Goal: Transaction & Acquisition: Download file/media

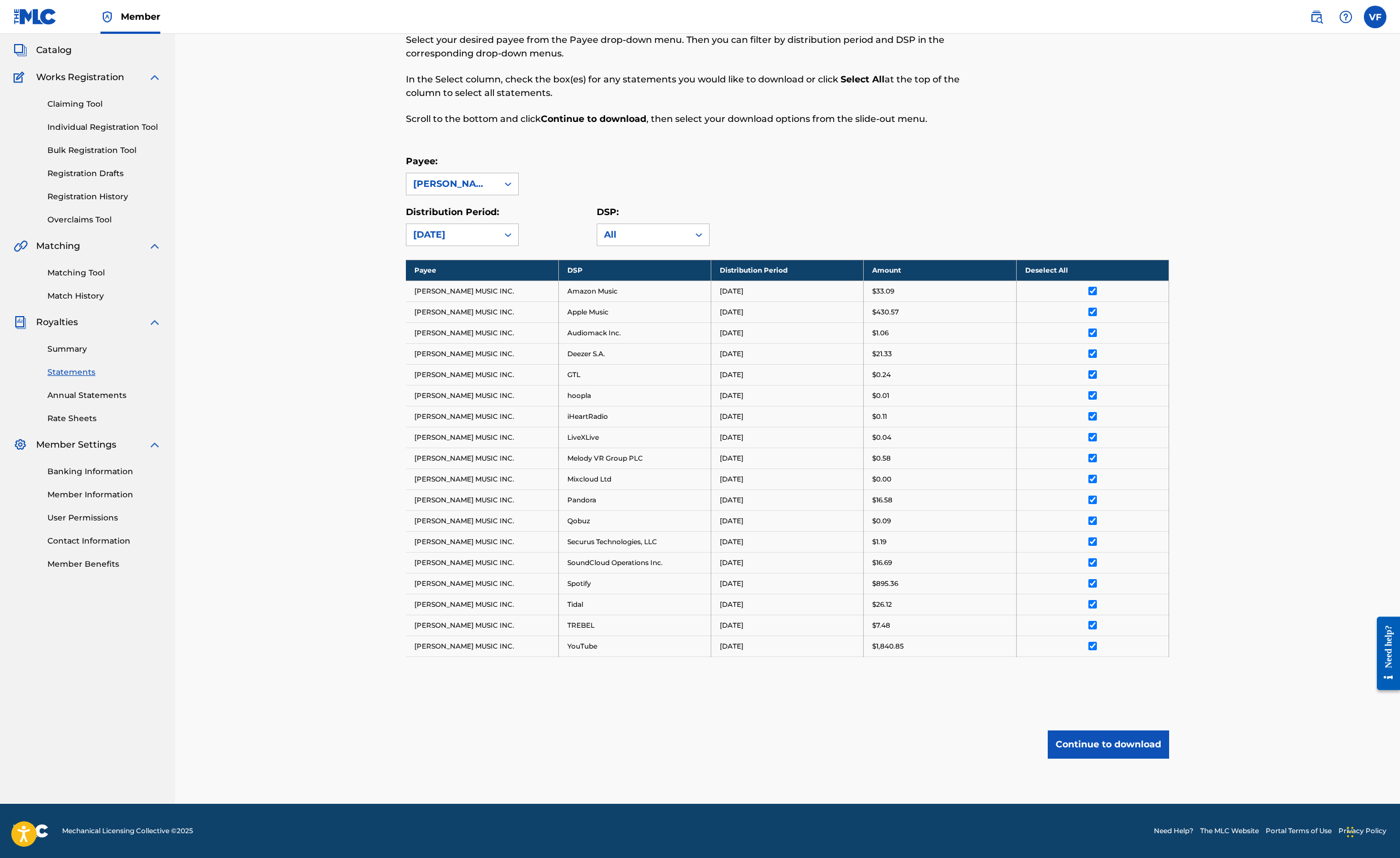
scroll to position [584, 0]
click at [1169, 731] on button "Continue to download" at bounding box center [1108, 745] width 121 height 28
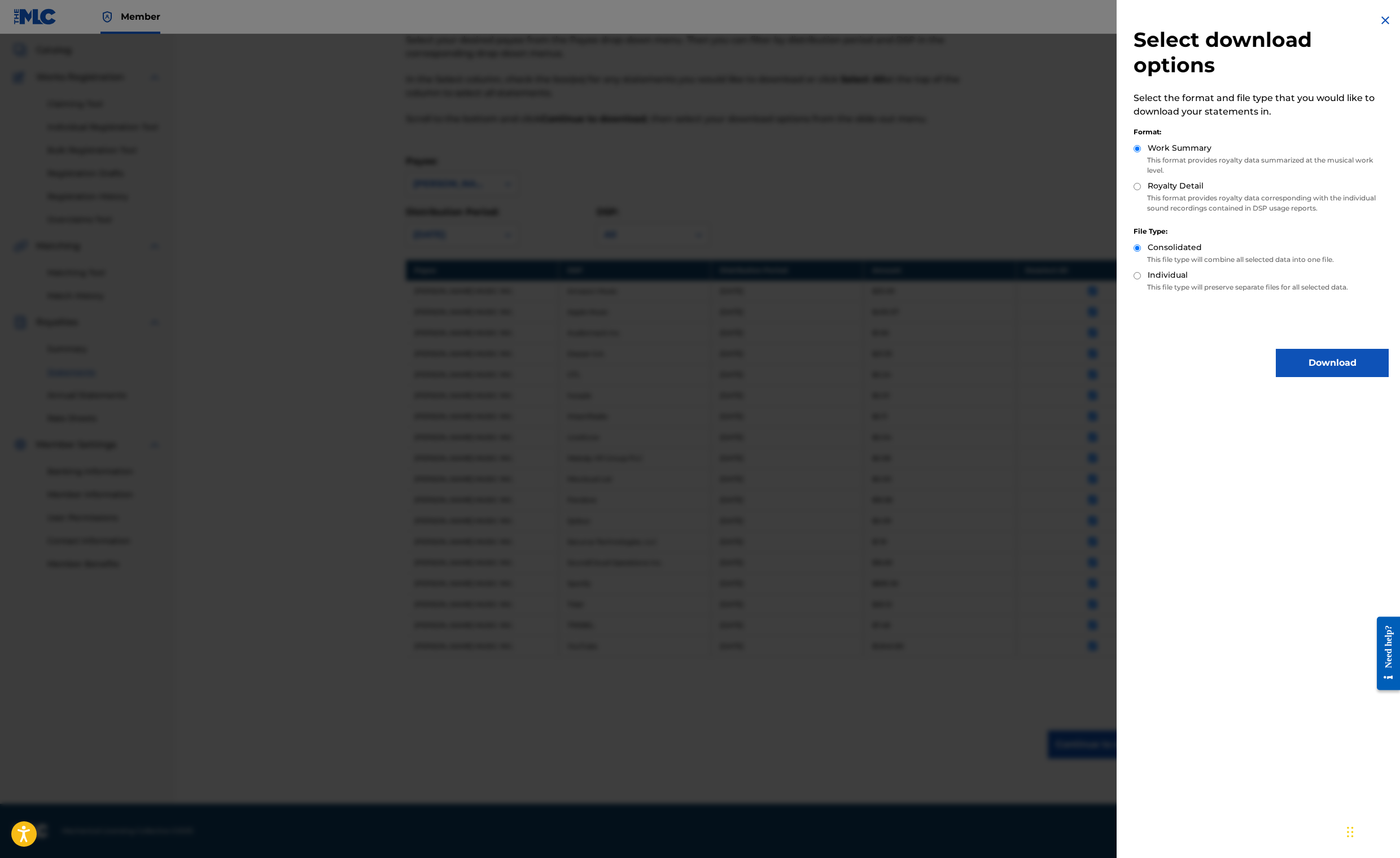
click at [1280, 377] on button "Download" at bounding box center [1333, 363] width 113 height 28
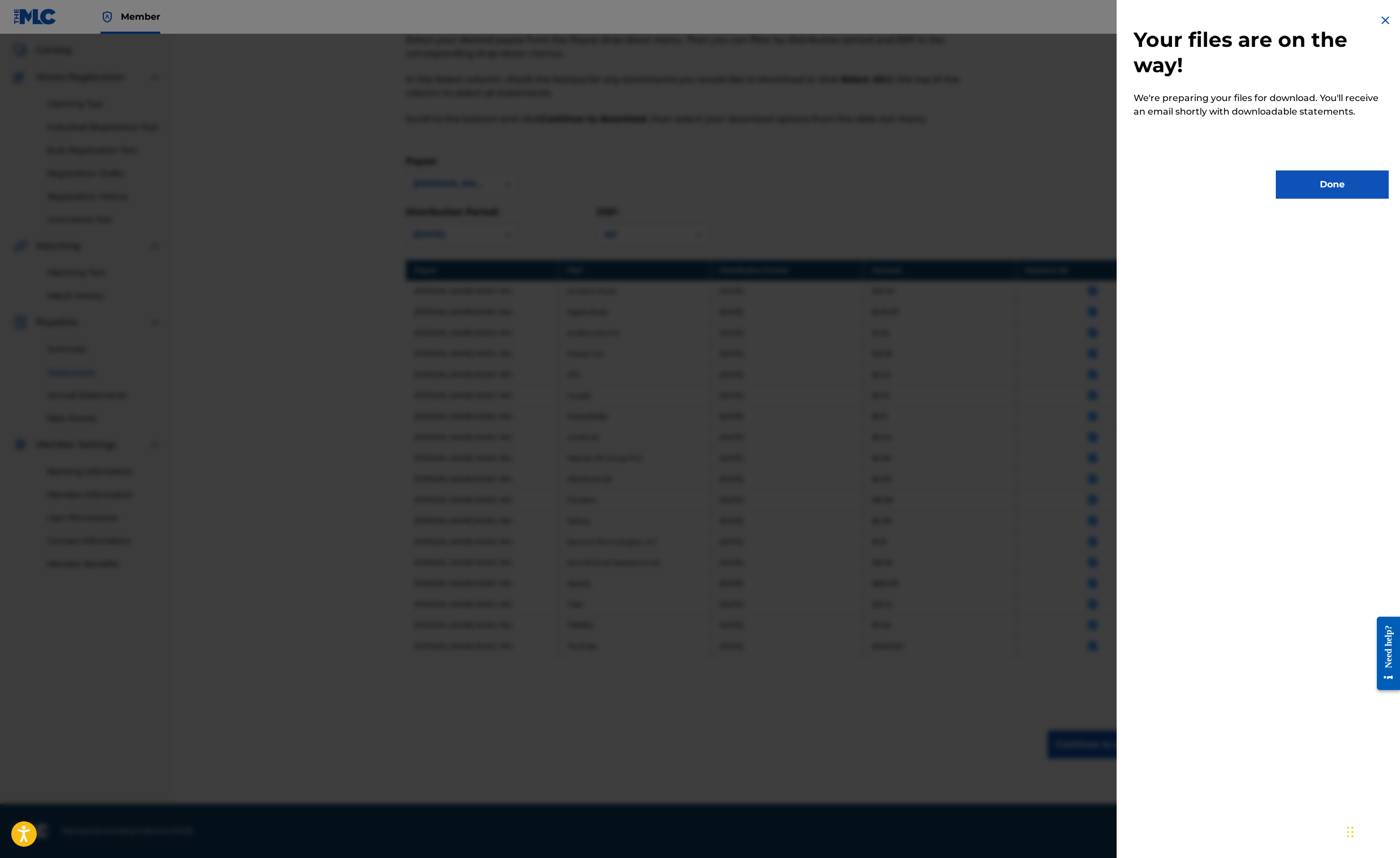
click at [1276, 199] on button "Done" at bounding box center [1333, 185] width 113 height 28
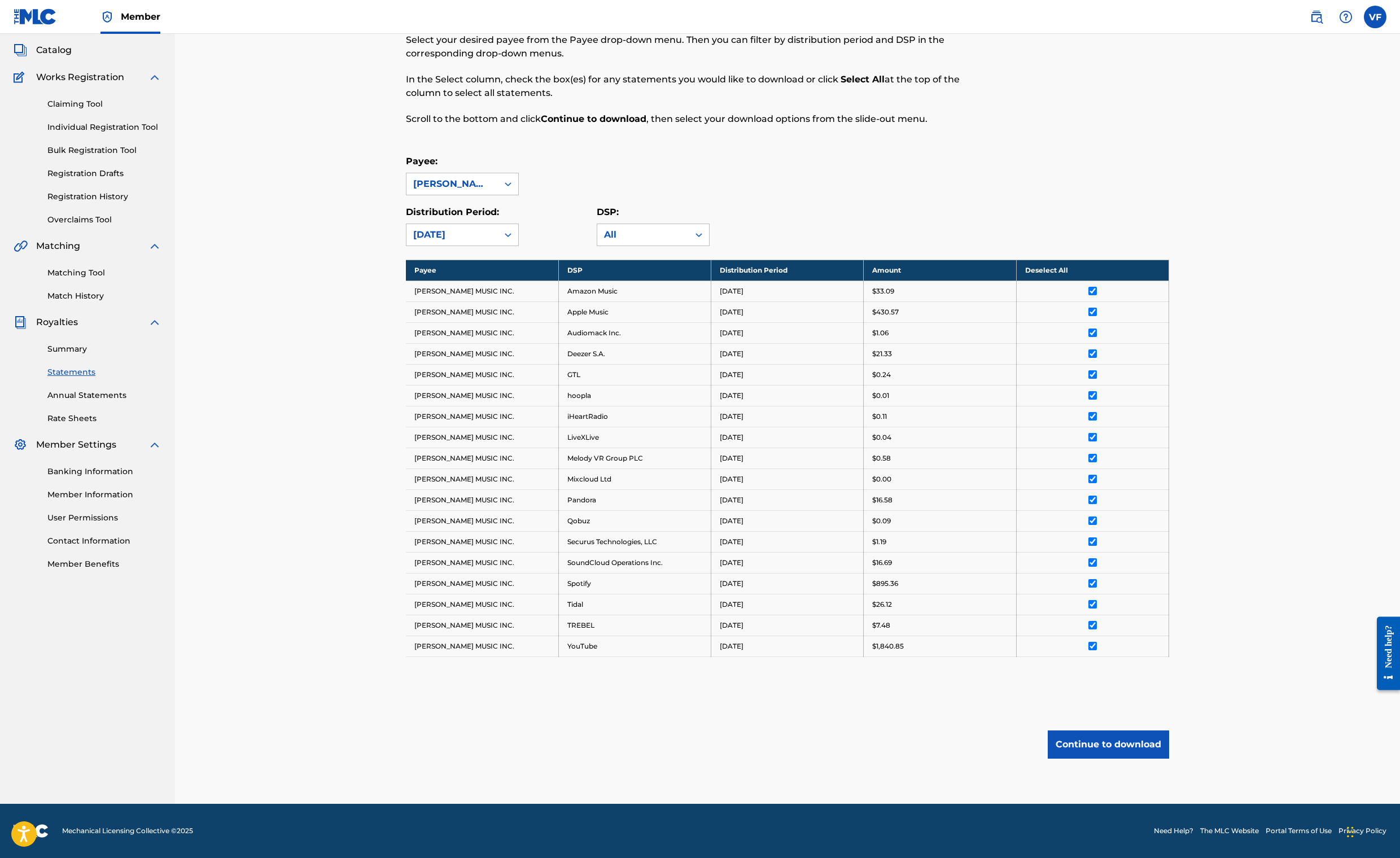
scroll to position [209, 0]
click at [130, 355] on link "Summary" at bounding box center [104, 349] width 114 height 12
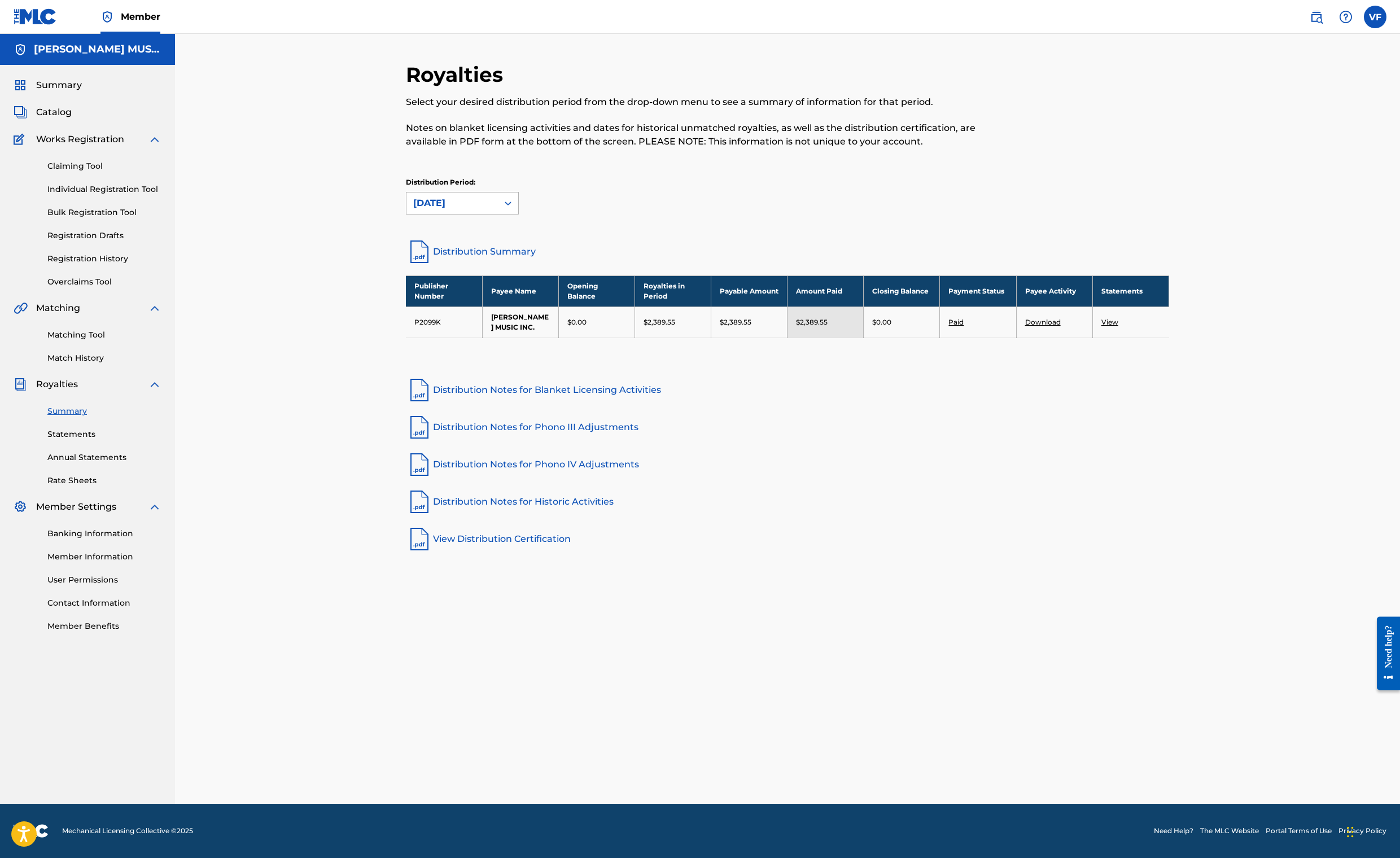
click at [514, 209] on icon at bounding box center [508, 203] width 11 height 11
click at [406, 328] on div "[DATE]" at bounding box center [462, 314] width 112 height 28
click at [1061, 326] on link "Download" at bounding box center [1043, 322] width 35 height 8
click at [1118, 326] on link "View" at bounding box center [1110, 322] width 17 height 8
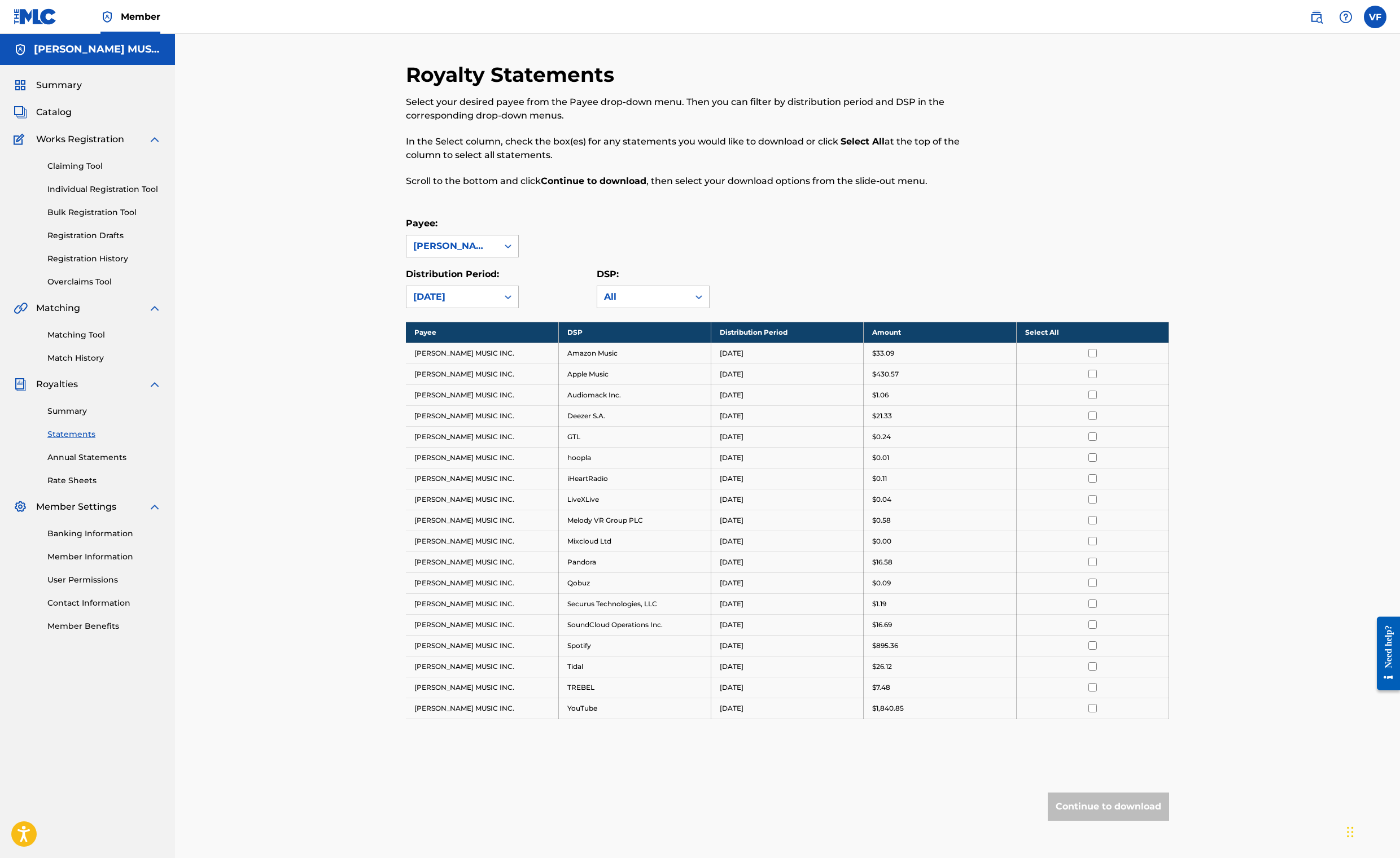
click at [1169, 343] on th "Select All" at bounding box center [1092, 333] width 152 height 21
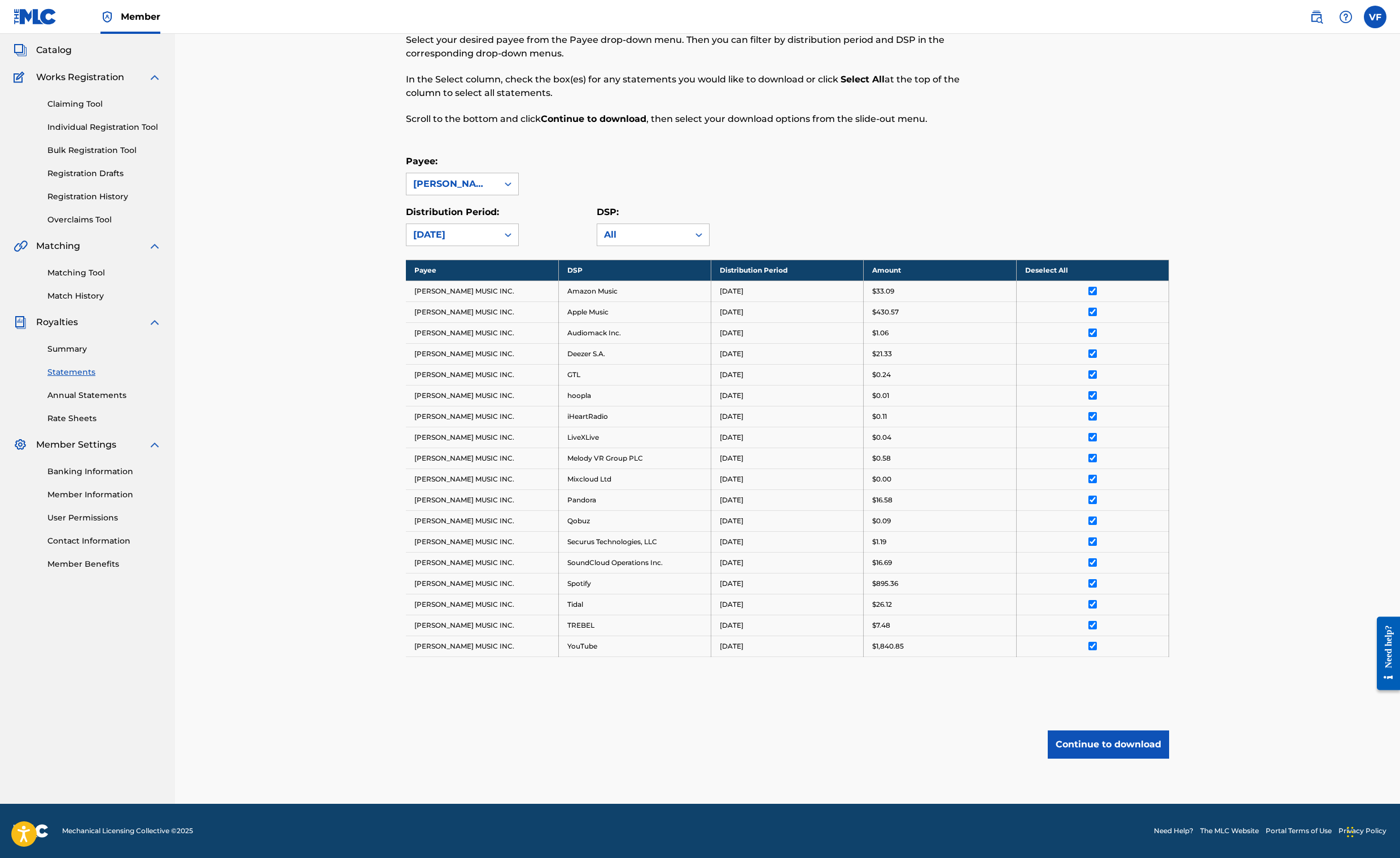
scroll to position [604, 0]
click at [1169, 731] on button "Continue to download" at bounding box center [1108, 745] width 121 height 28
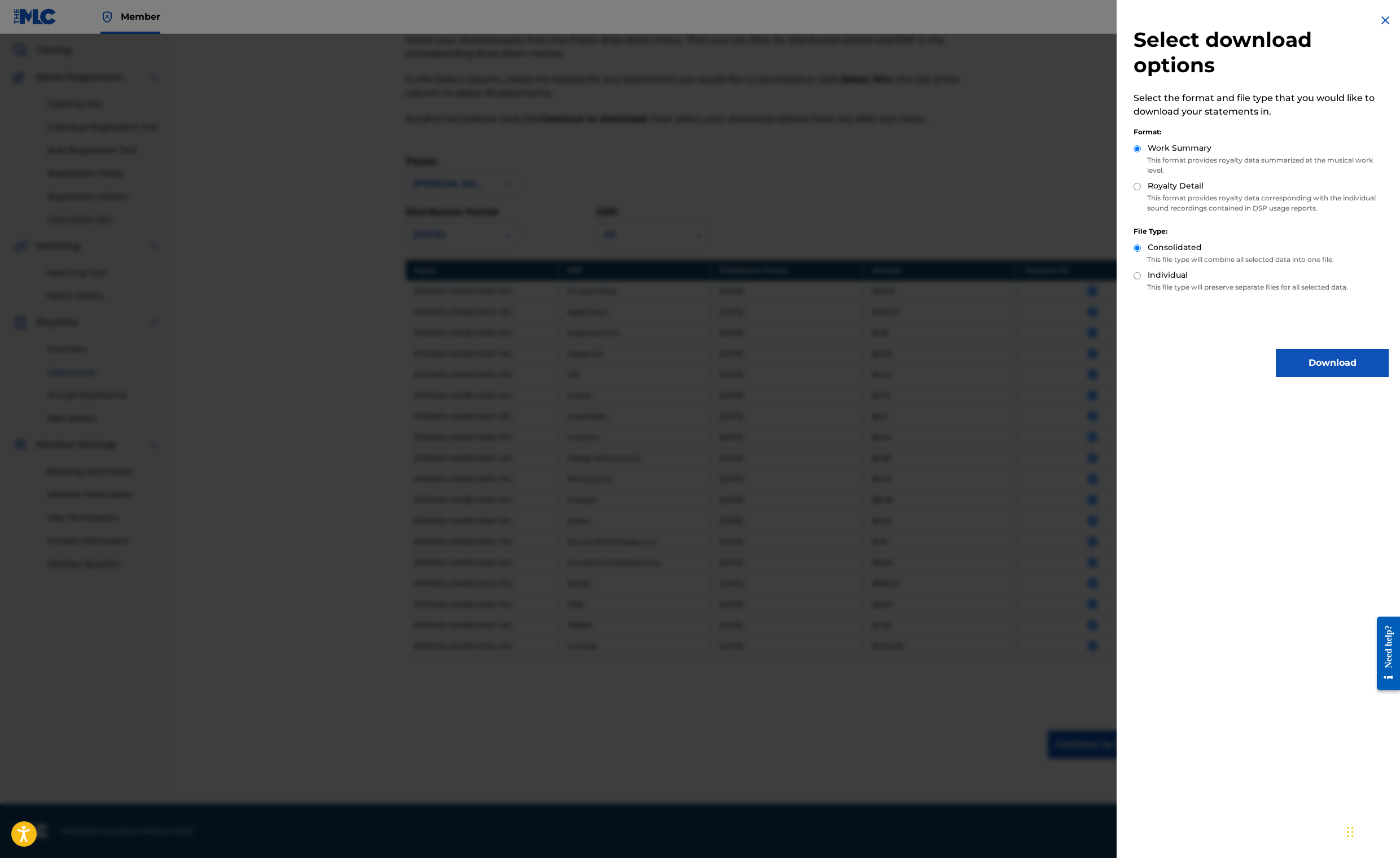
click at [1276, 377] on button "Download" at bounding box center [1333, 363] width 113 height 28
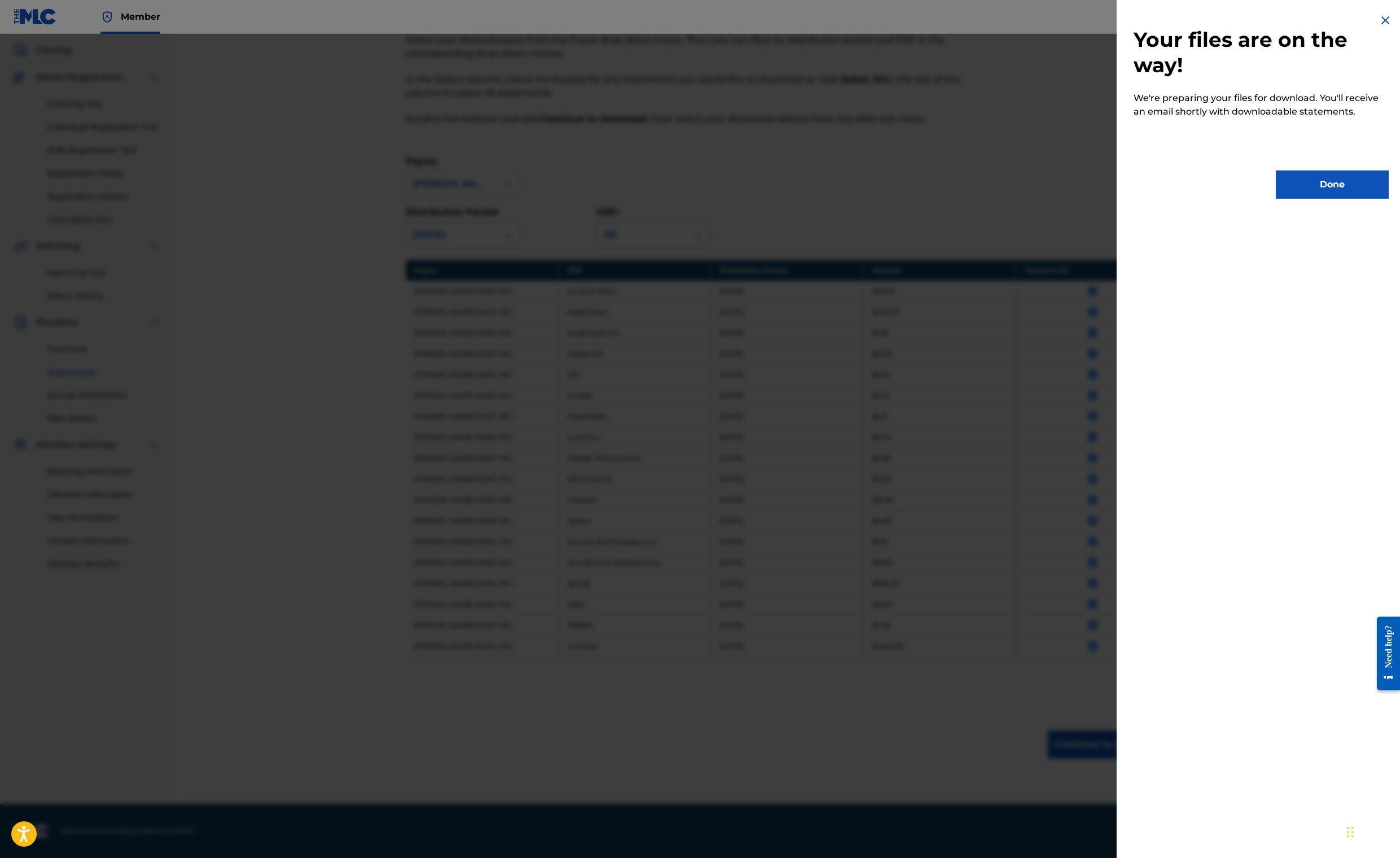
click at [1379, 27] on img at bounding box center [1385, 20] width 13 height 13
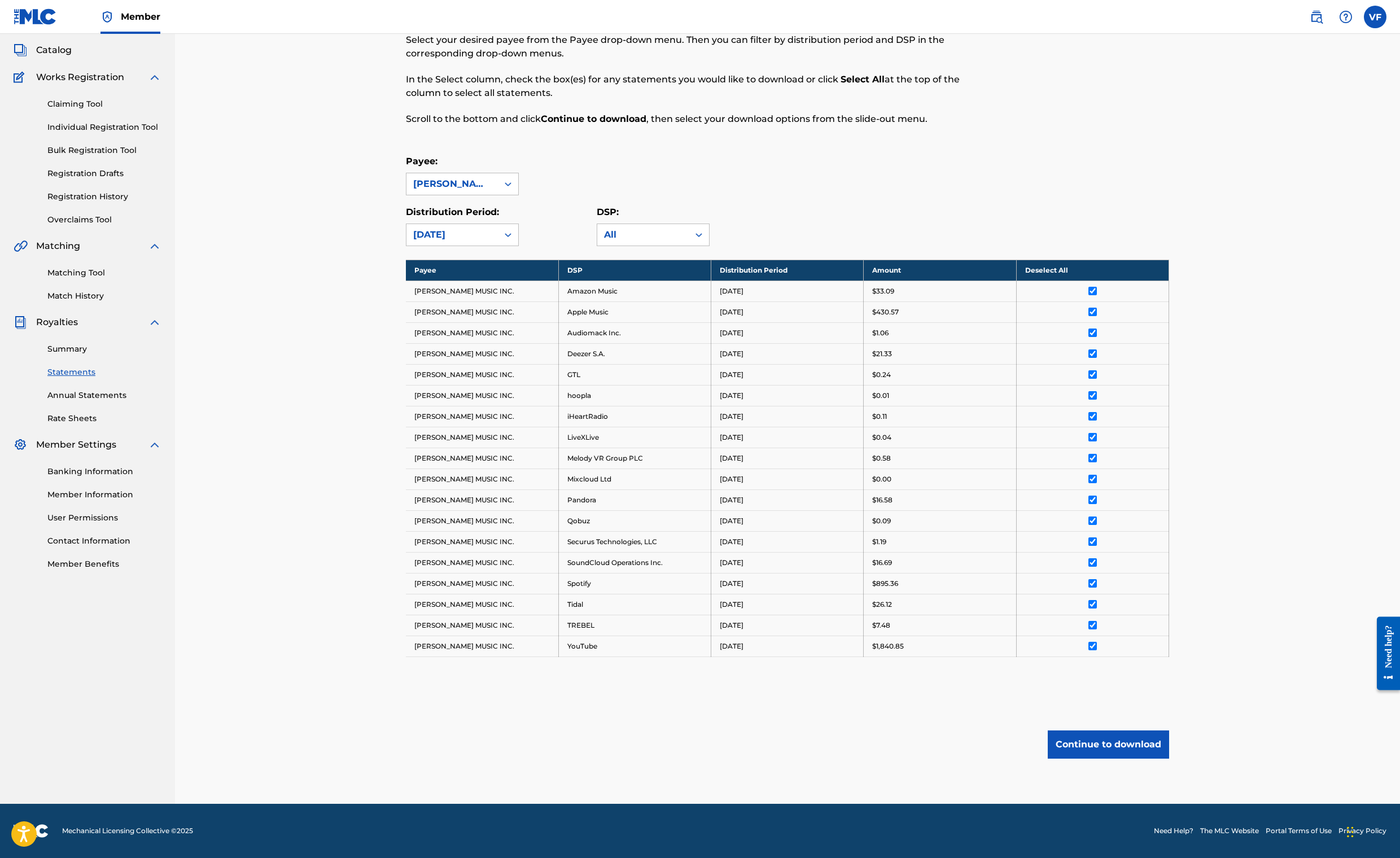
scroll to position [108, 0]
click at [119, 355] on link "Summary" at bounding box center [104, 349] width 114 height 12
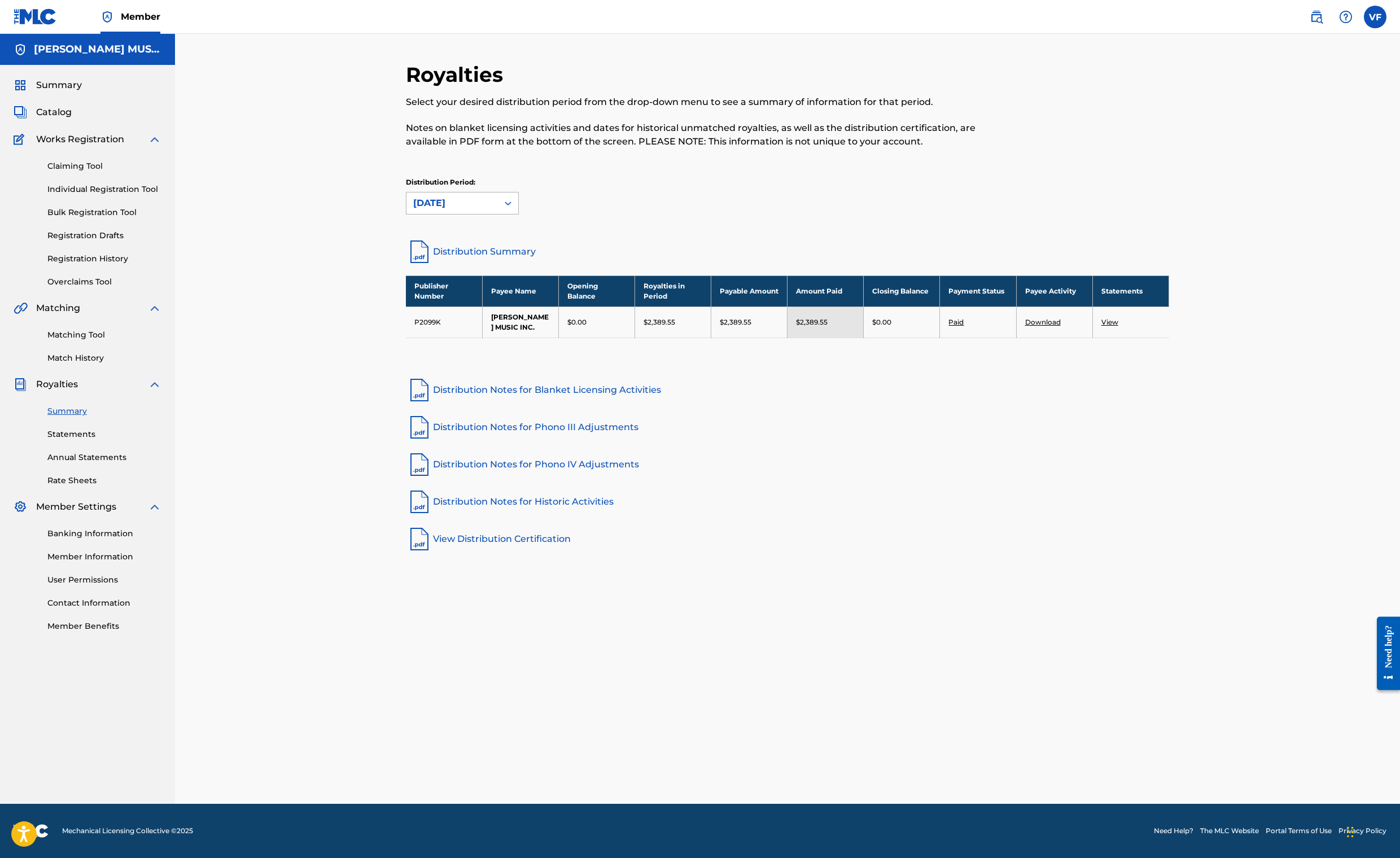
click at [512, 205] on icon at bounding box center [508, 204] width 7 height 4
click at [406, 271] on div "[DATE]" at bounding box center [462, 257] width 112 height 28
click at [1061, 326] on link "Download" at bounding box center [1043, 322] width 35 height 8
click at [117, 440] on link "Statements" at bounding box center [104, 434] width 114 height 12
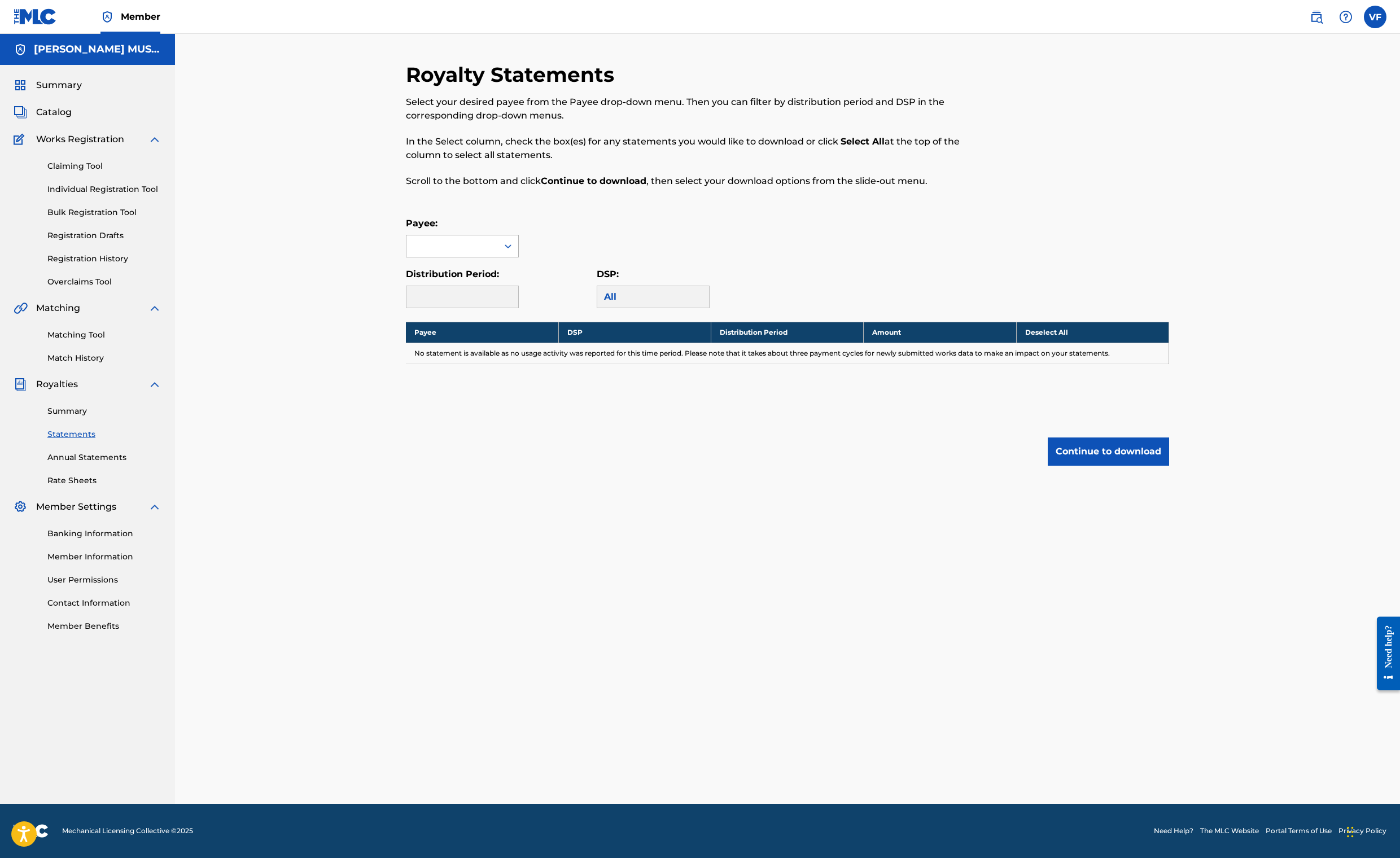
click at [434, 257] on div at bounding box center [452, 246] width 91 height 21
click at [437, 299] on div "[PERSON_NAME] MUSIC INC." at bounding box center [462, 278] width 112 height 42
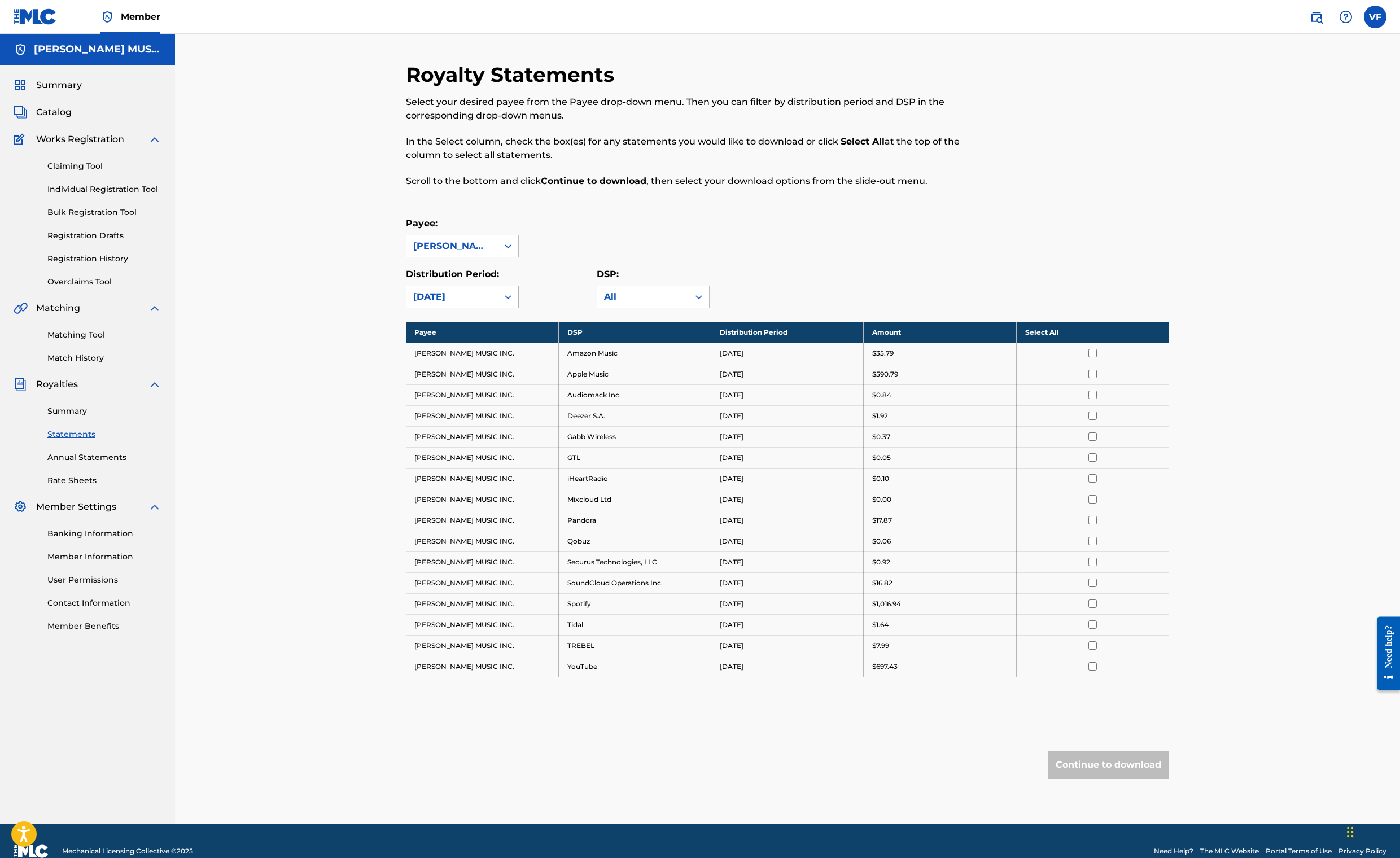
click at [465, 308] on div "[DATE]" at bounding box center [452, 297] width 91 height 21
click at [428, 365] on div "[DATE]" at bounding box center [462, 350] width 112 height 28
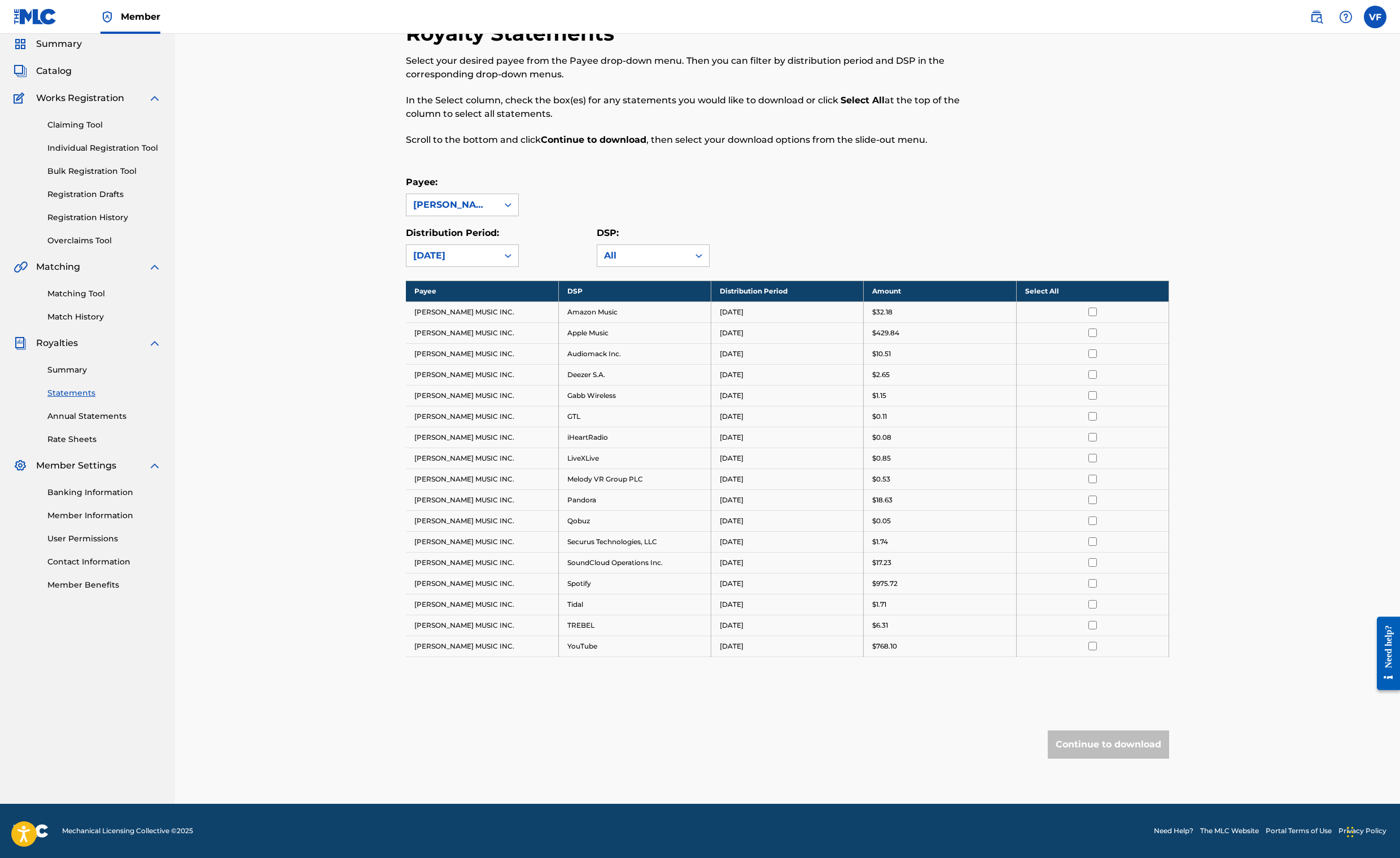
scroll to position [305, 0]
click at [1169, 280] on th "Select All" at bounding box center [1092, 291] width 152 height 21
click at [1169, 731] on button "Continue to download" at bounding box center [1108, 745] width 121 height 28
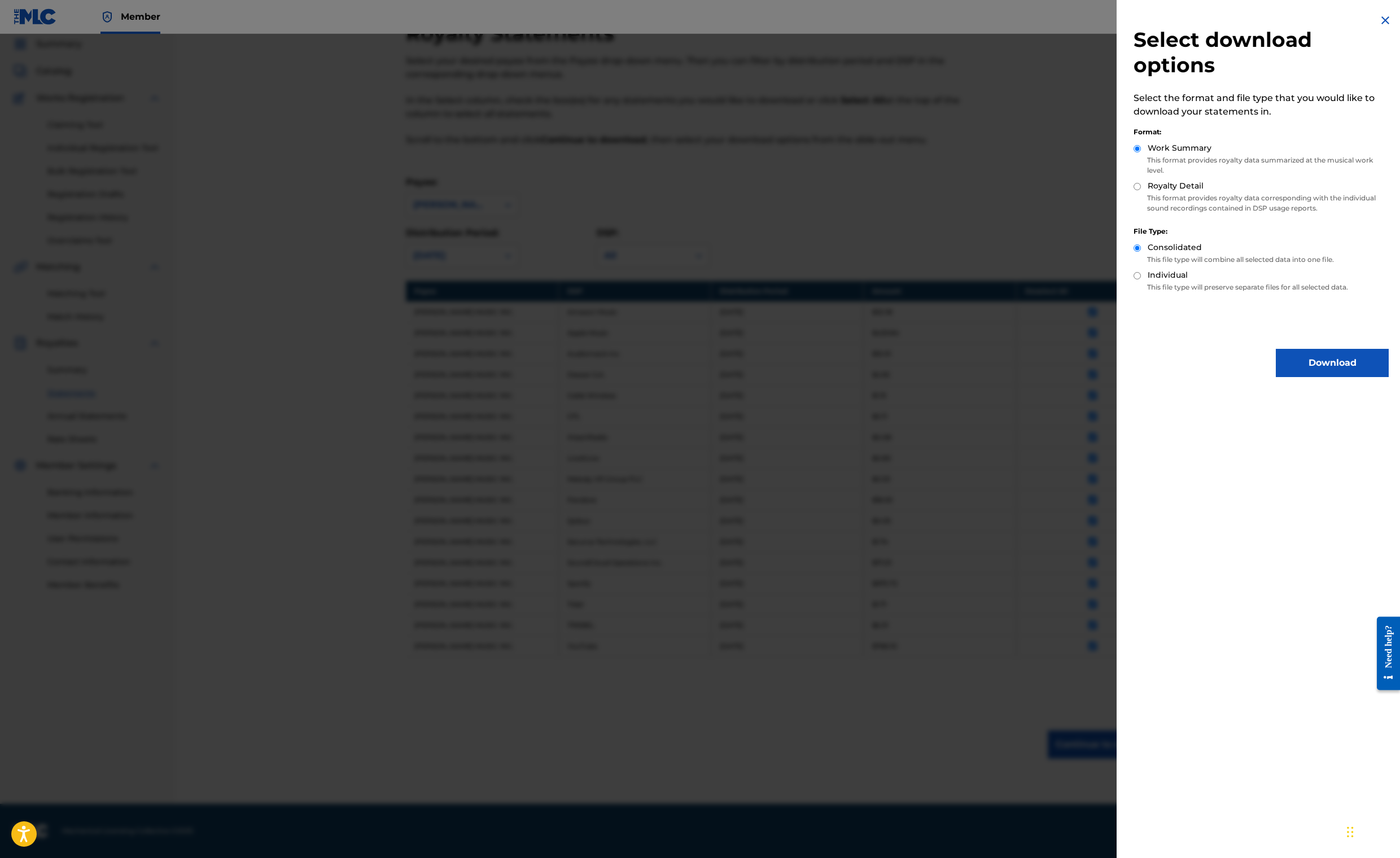
click at [1276, 377] on button "Download" at bounding box center [1333, 363] width 113 height 28
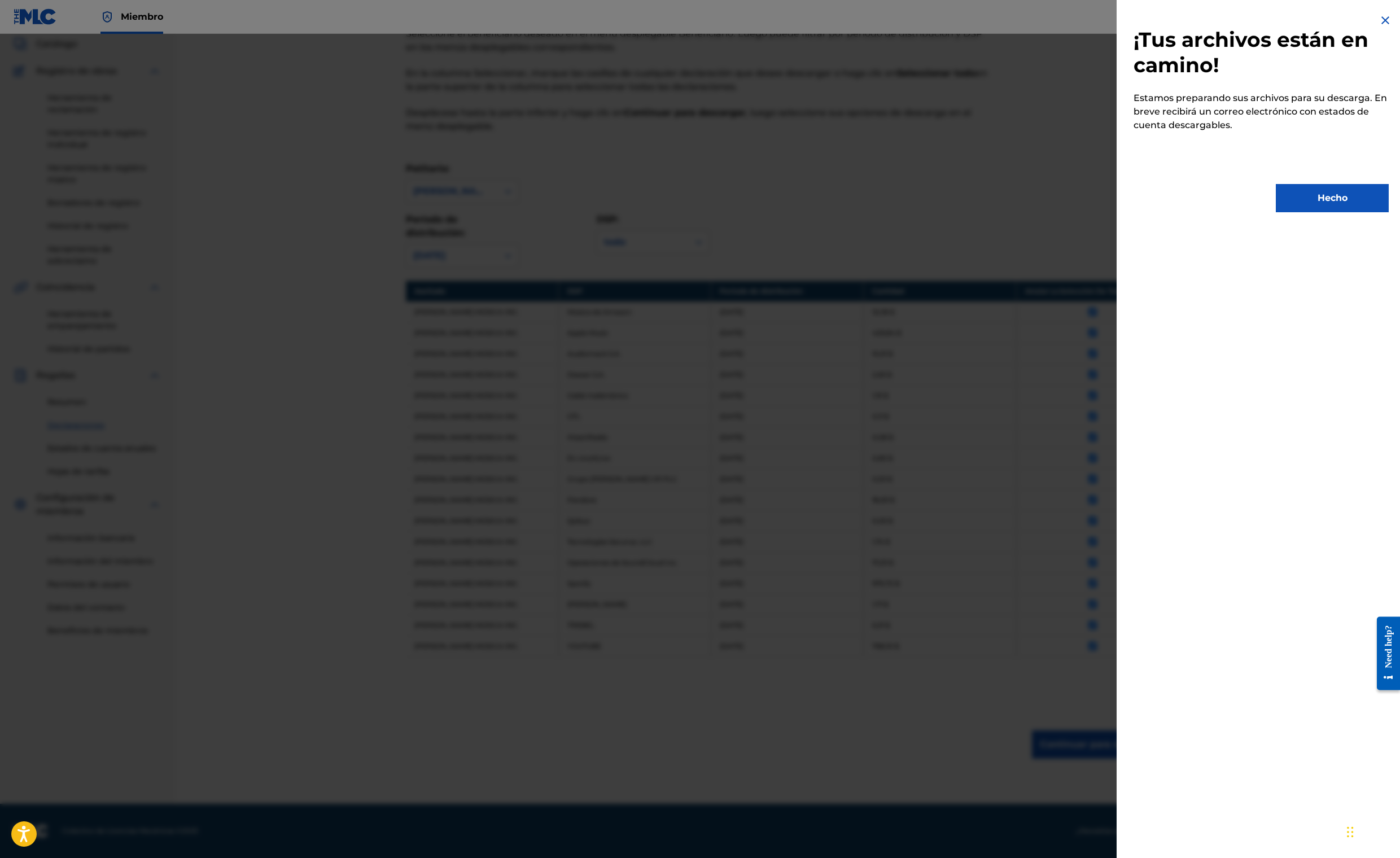
click at [1276, 212] on button "Hecho" at bounding box center [1333, 198] width 113 height 28
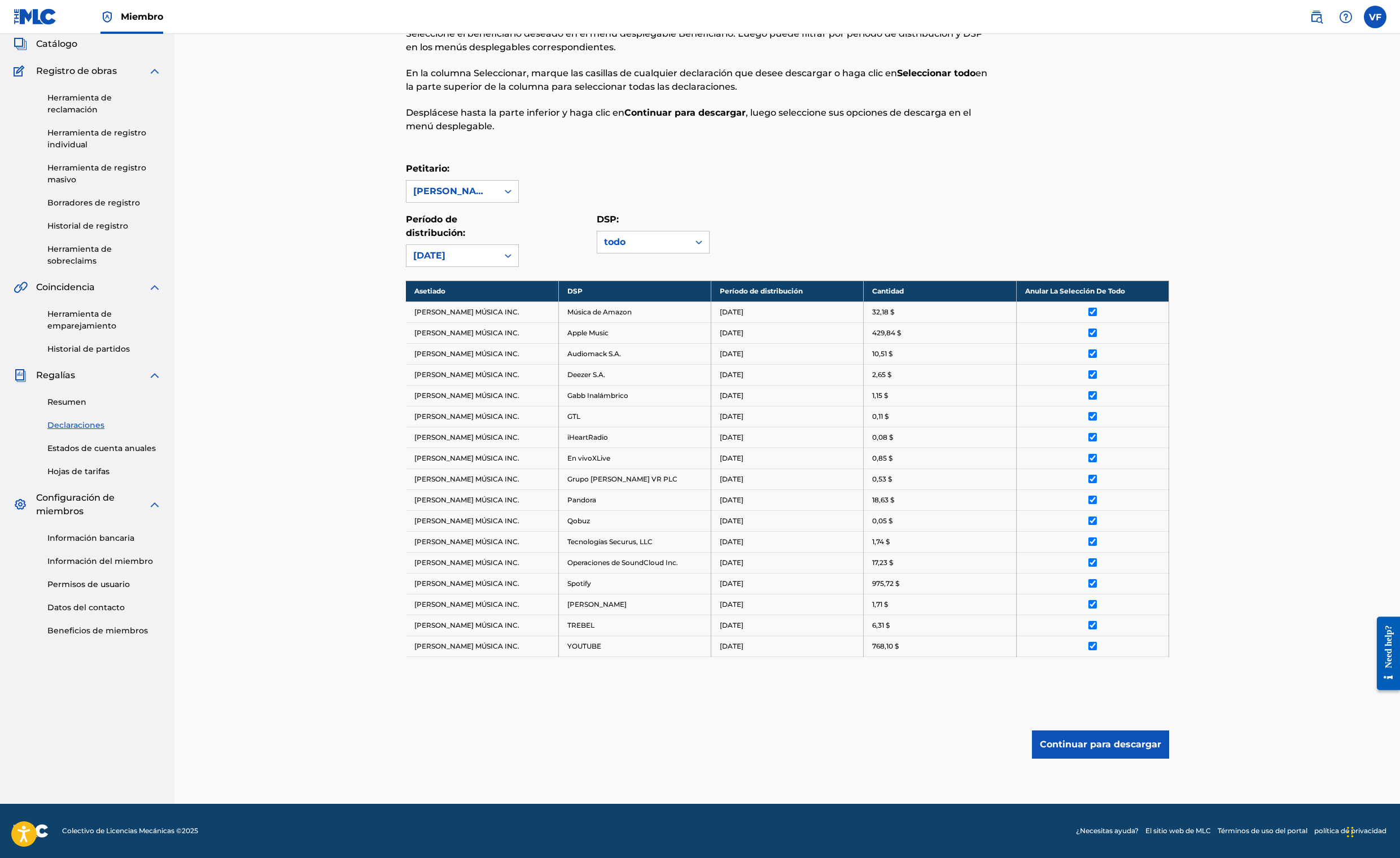
scroll to position [69, 0]
click at [514, 261] on icon at bounding box center [508, 256] width 11 height 11
click at [411, 352] on div "[DATE]" at bounding box center [462, 338] width 112 height 28
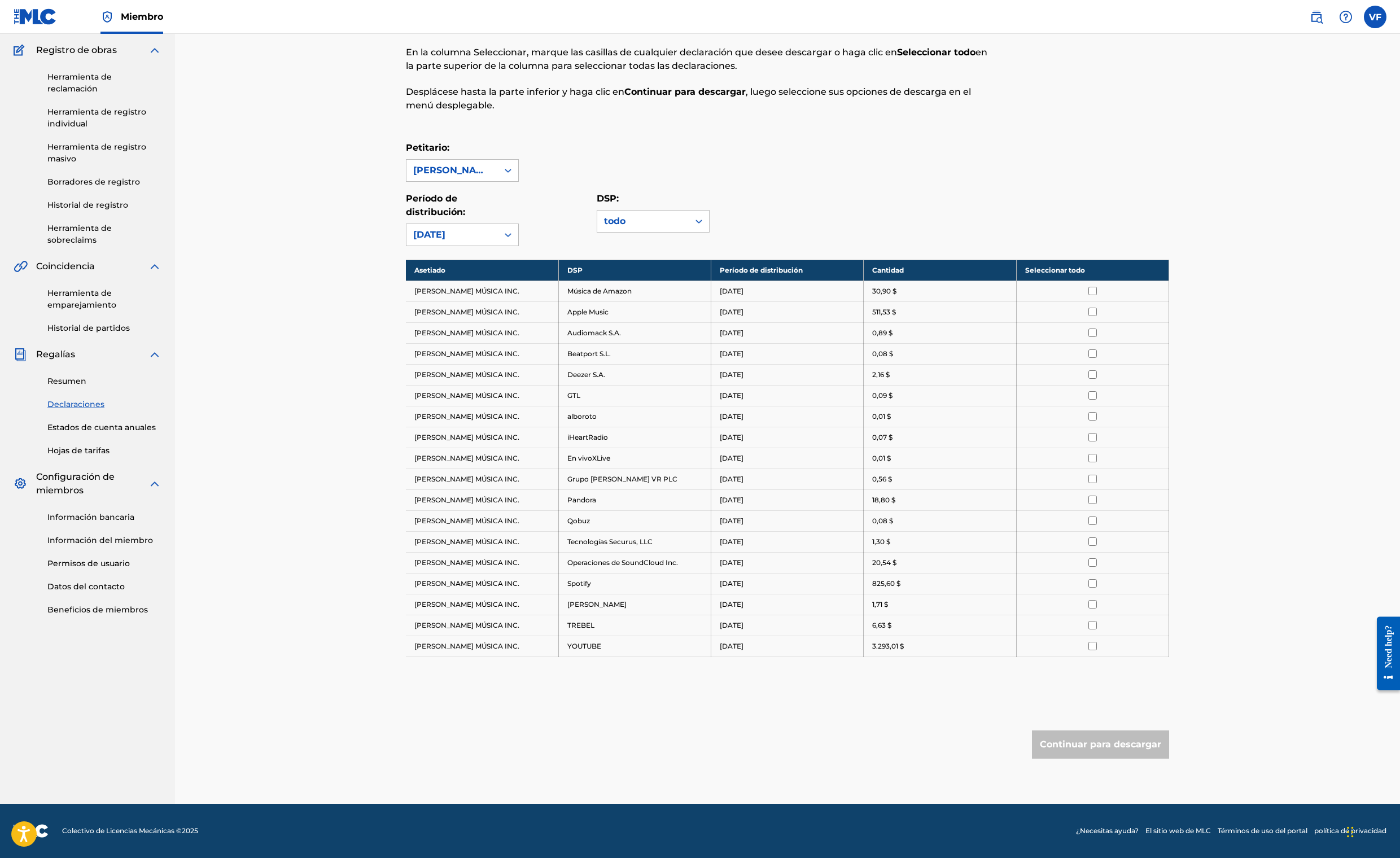
scroll to position [374, 0]
click at [1169, 260] on th "Seleccionar todo" at bounding box center [1092, 270] width 152 height 21
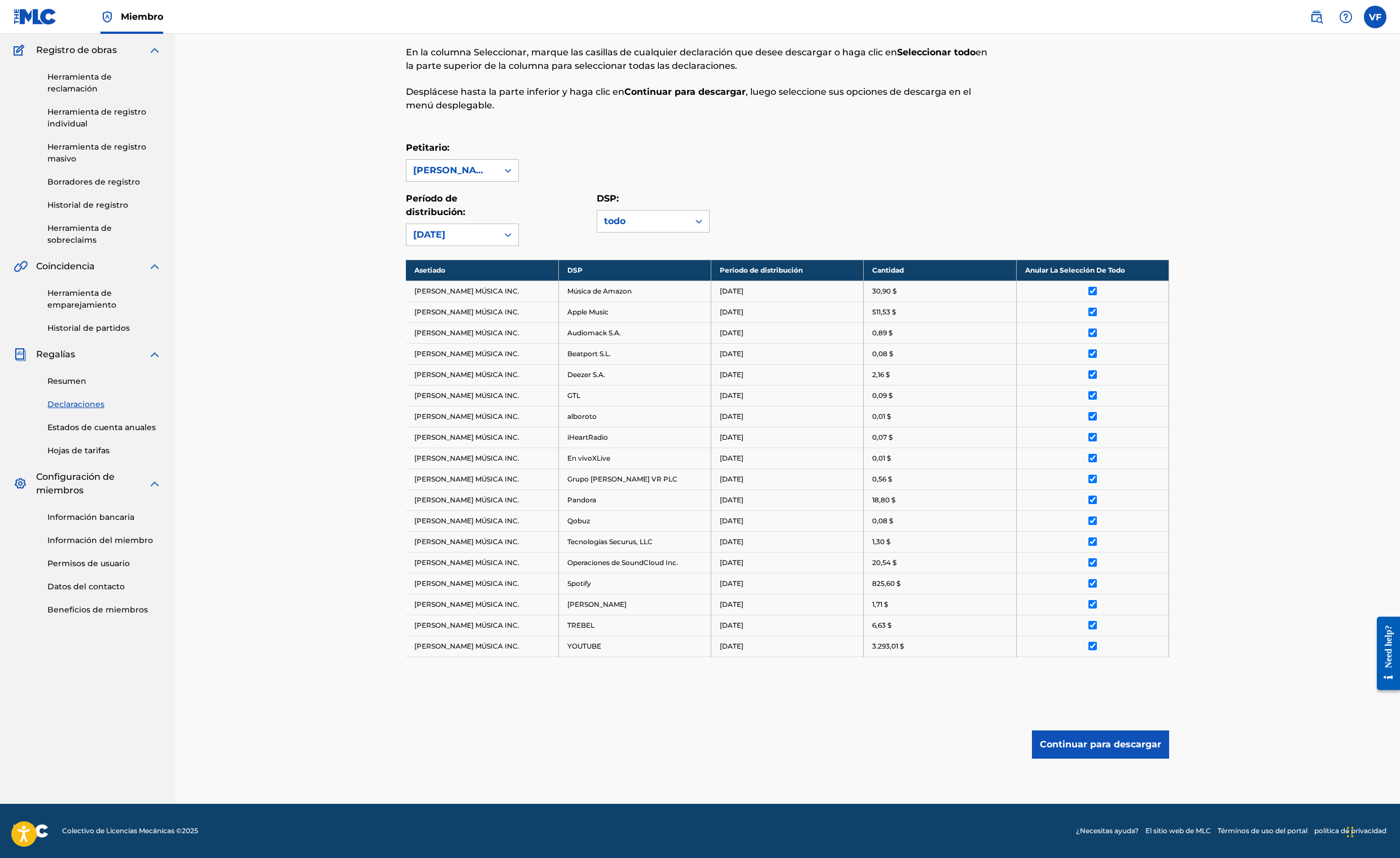
scroll to position [634, 0]
click at [1169, 731] on button "Continuar para descargar" at bounding box center [1101, 745] width 137 height 28
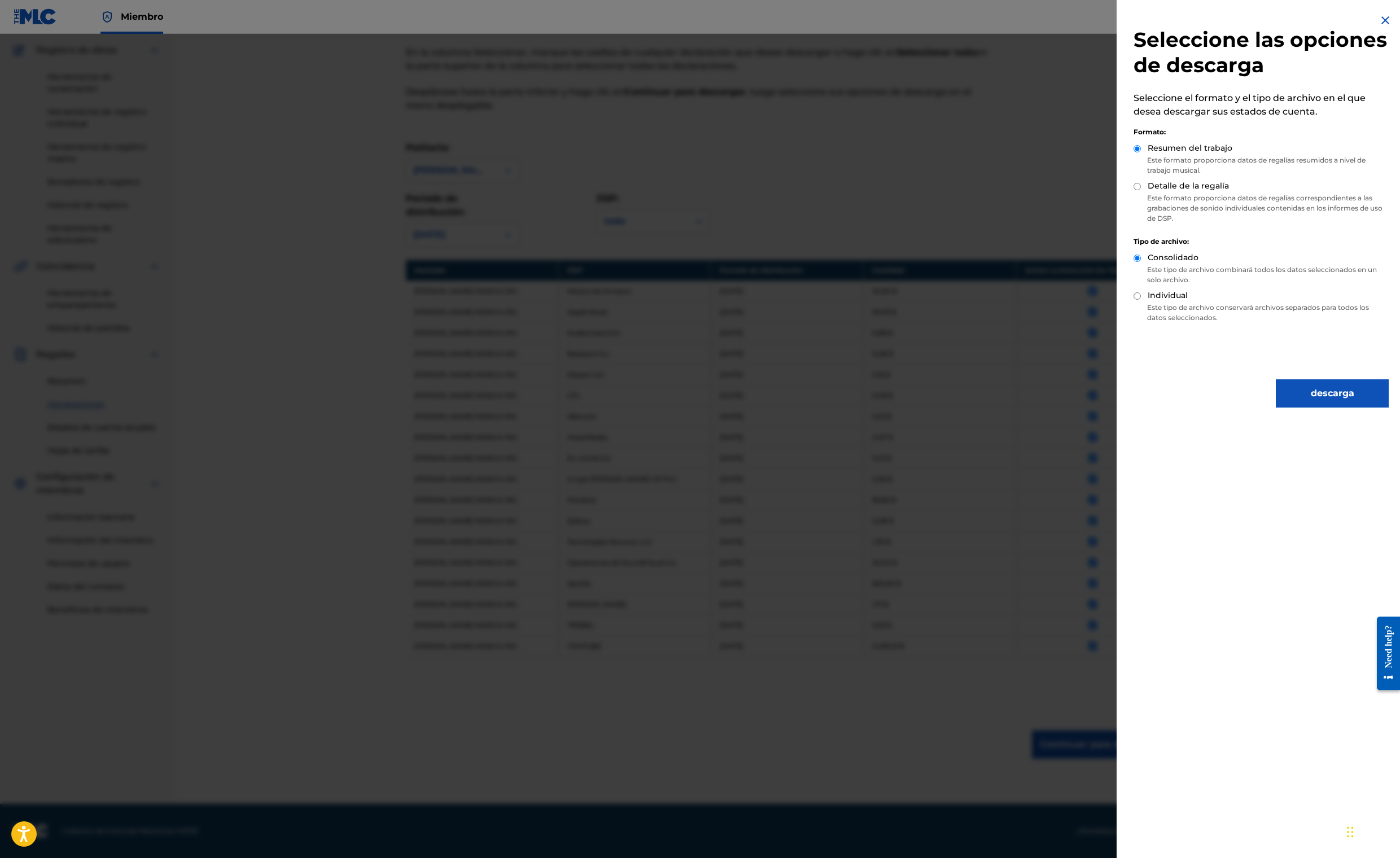
click at [1276, 408] on button "descarga" at bounding box center [1333, 394] width 113 height 28
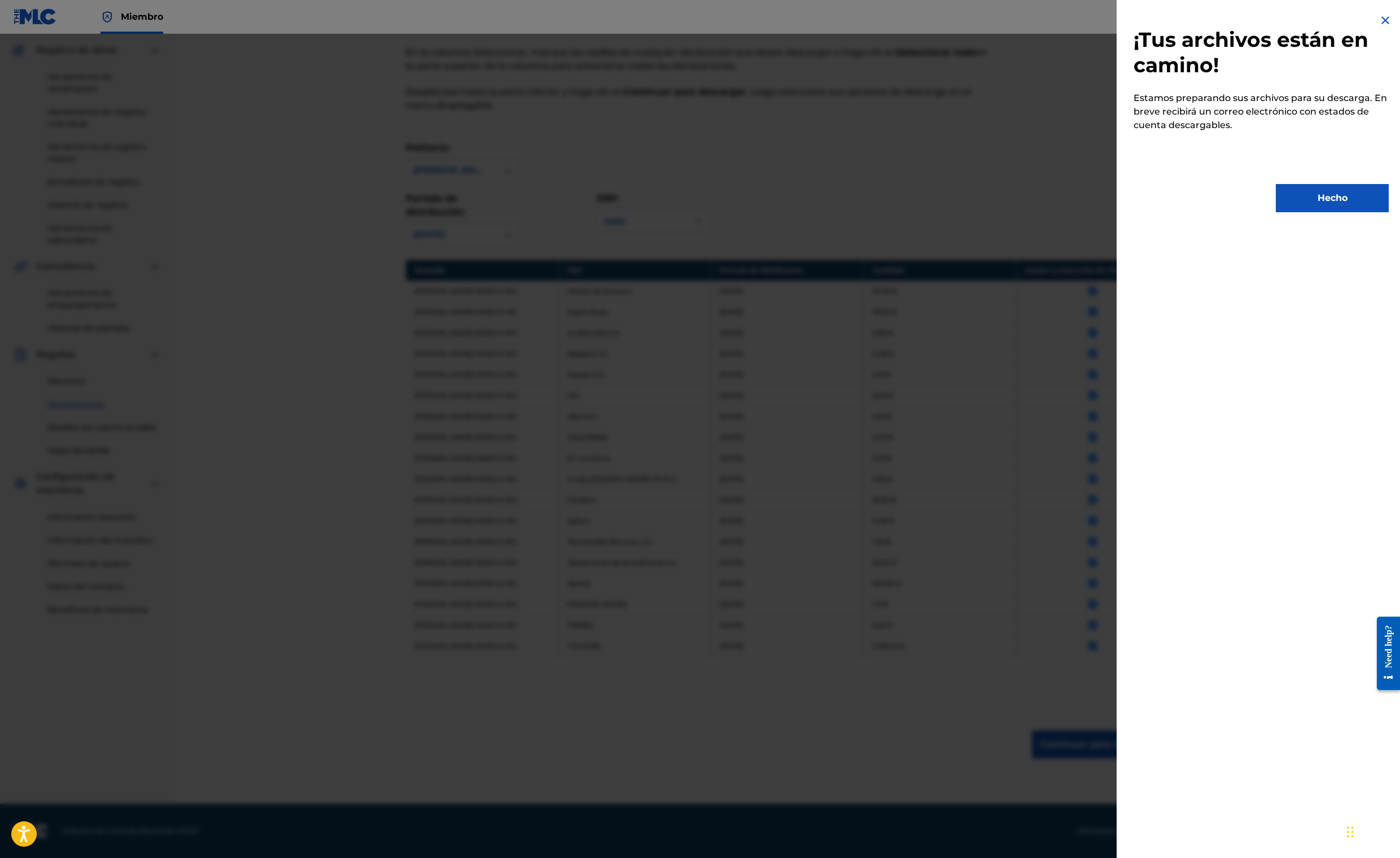
click at [1302, 212] on button "Hecho" at bounding box center [1333, 198] width 113 height 28
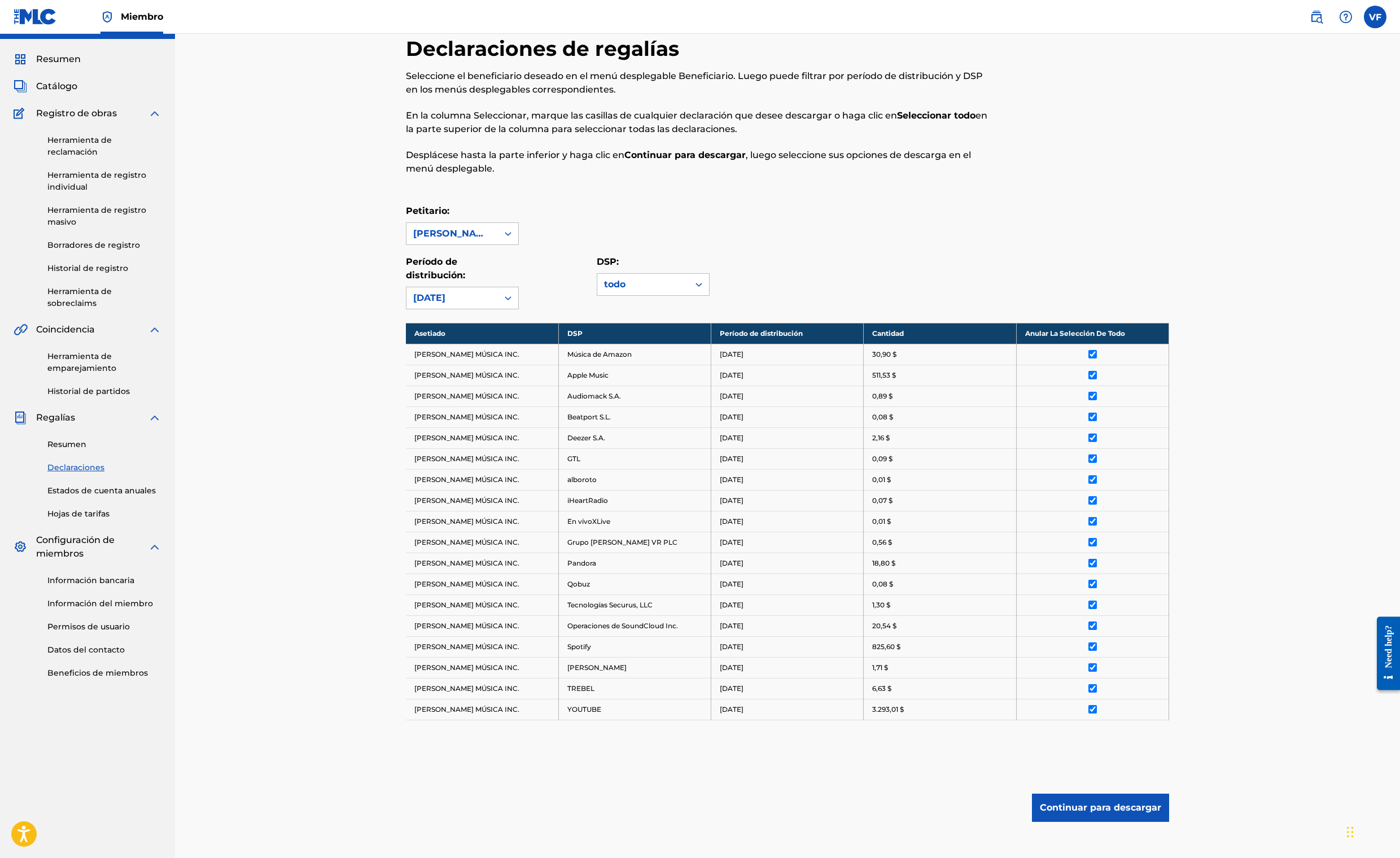
scroll to position [11, 0]
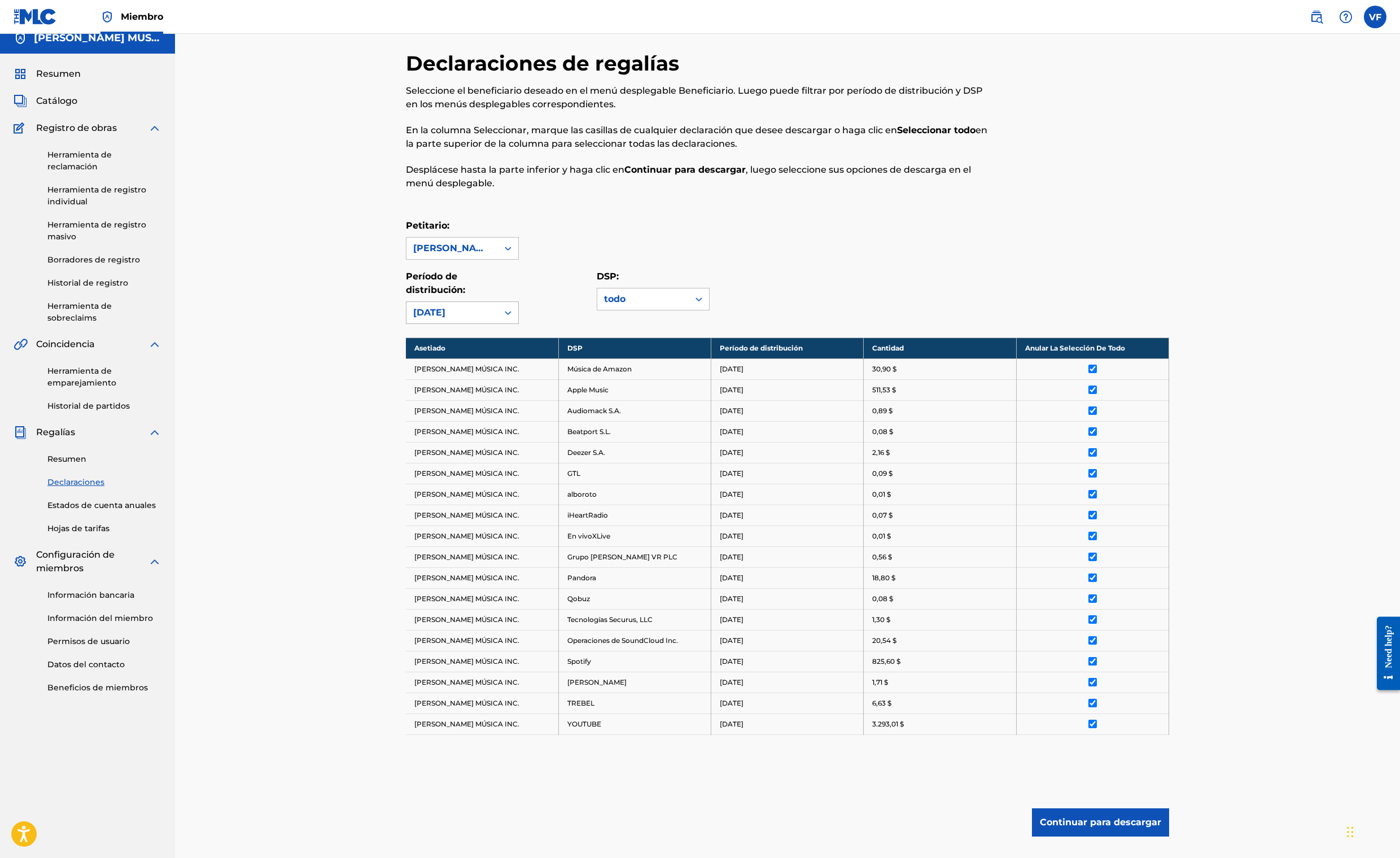
click at [514, 319] on icon at bounding box center [508, 313] width 11 height 11
click at [421, 392] on div "[DATE]" at bounding box center [462, 378] width 112 height 28
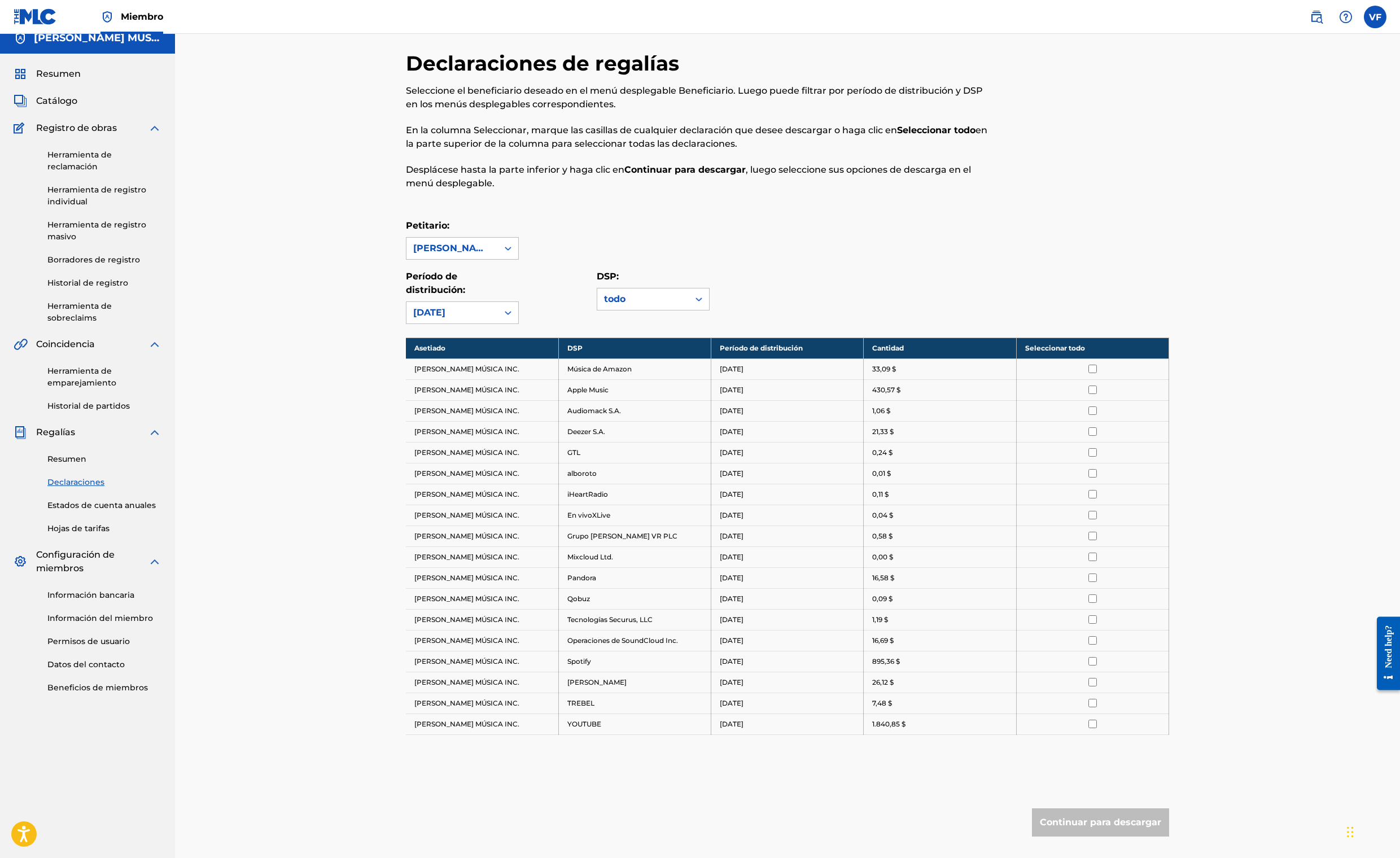
click at [1169, 358] on th "Seleccionar todo" at bounding box center [1092, 348] width 152 height 21
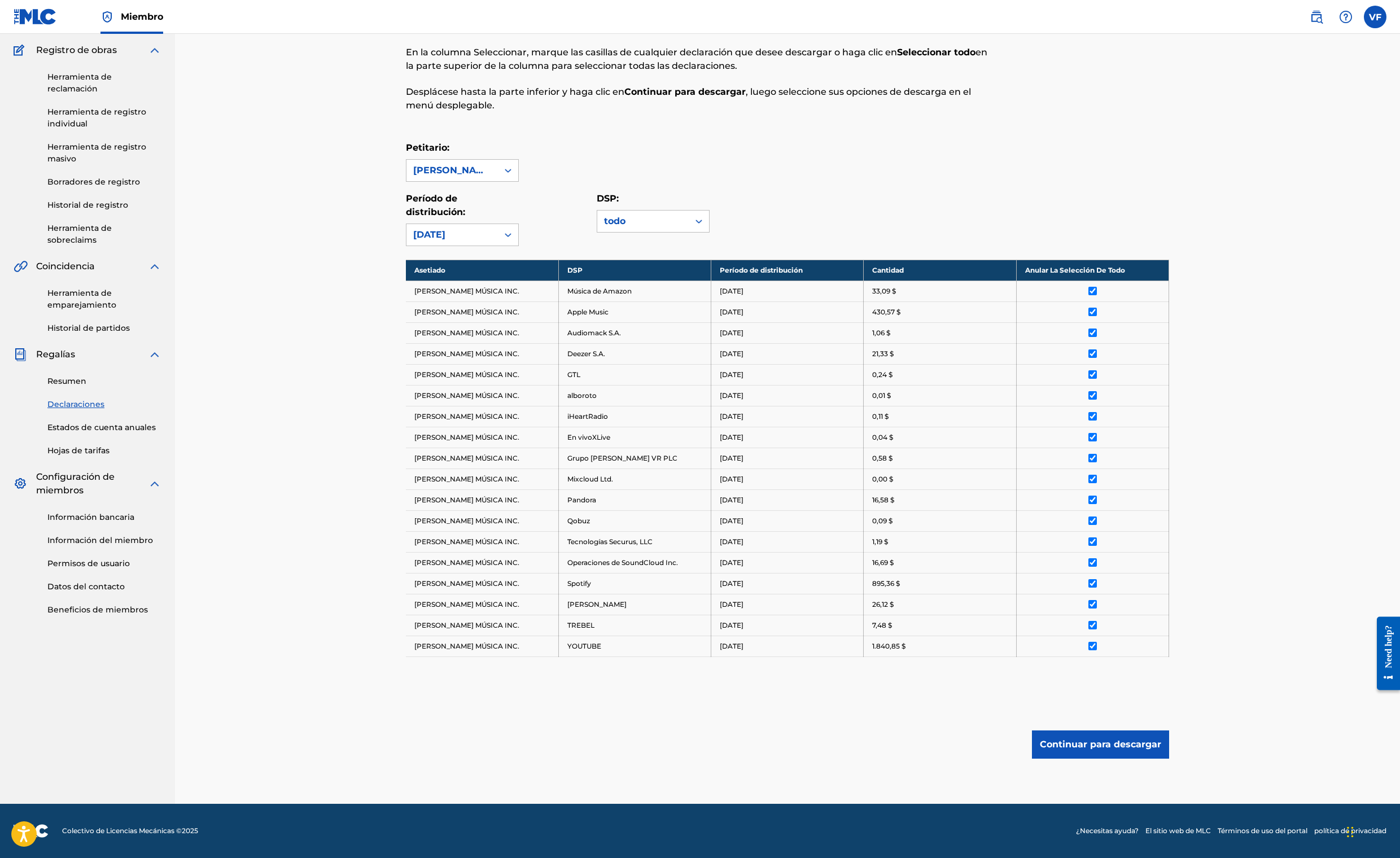
scroll to position [634, 0]
click at [1169, 731] on button "Continuar para descargar" at bounding box center [1101, 745] width 137 height 28
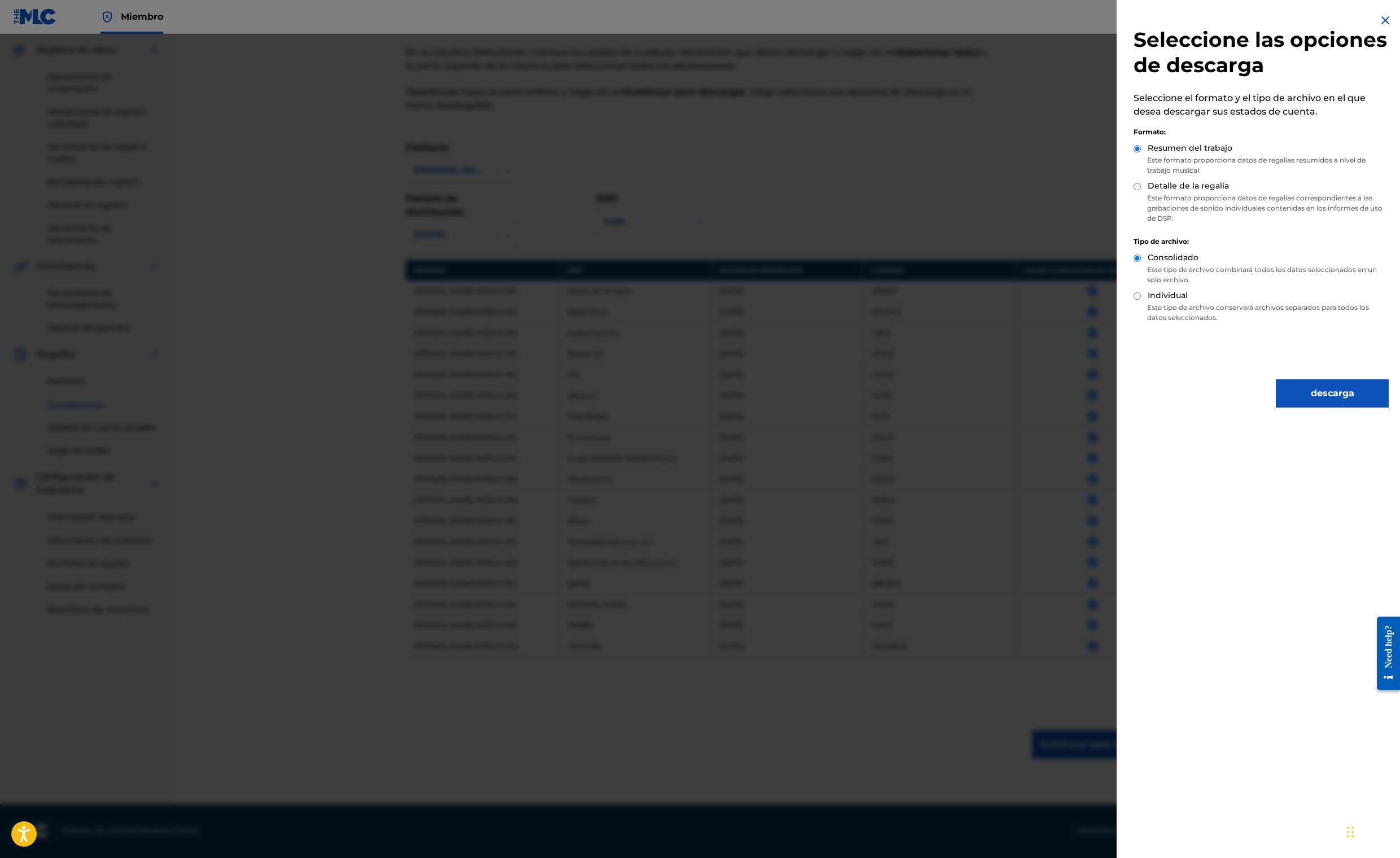
click at [1276, 408] on button "descarga" at bounding box center [1333, 394] width 113 height 28
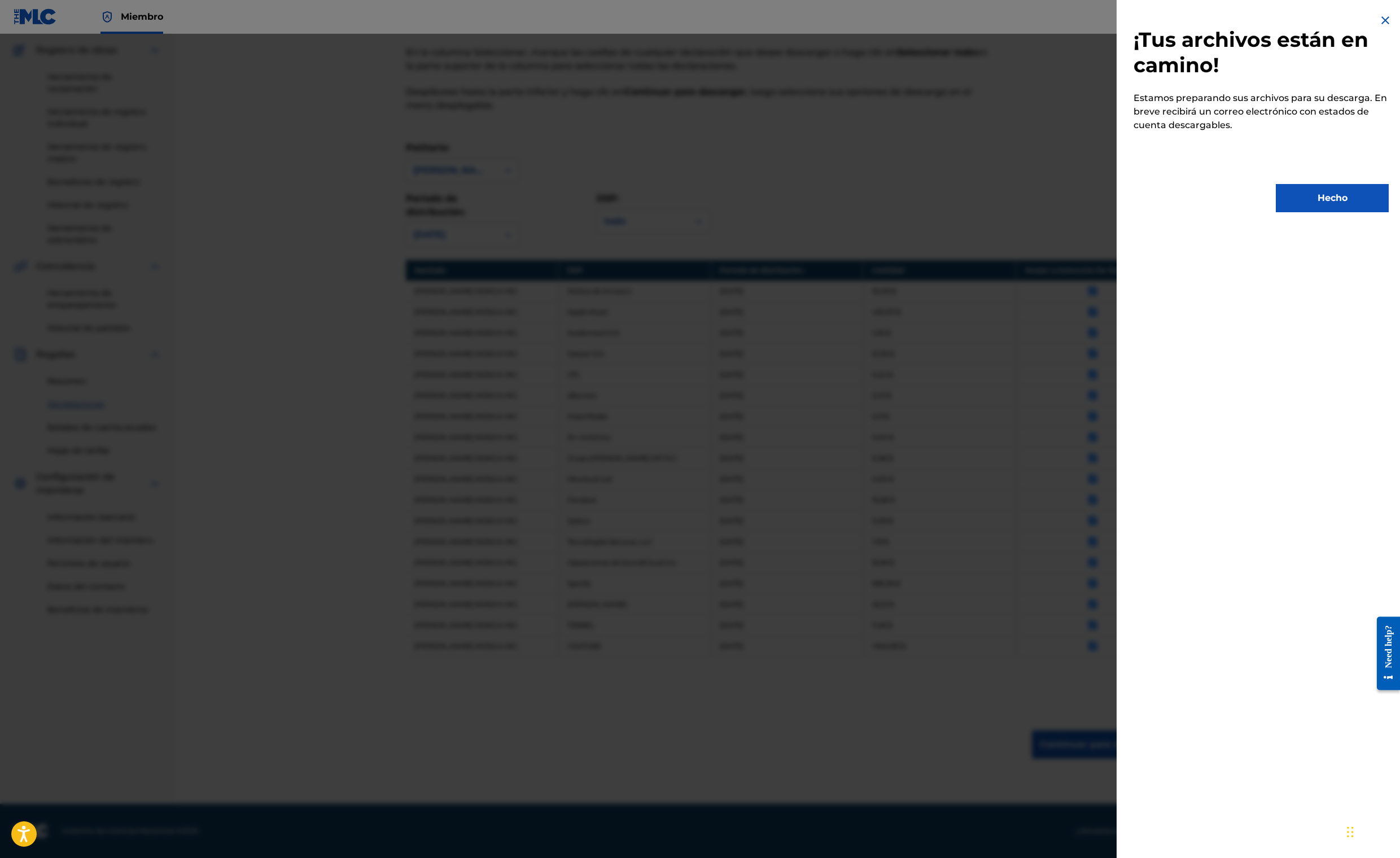
click at [1276, 212] on button "Hecho" at bounding box center [1333, 198] width 113 height 28
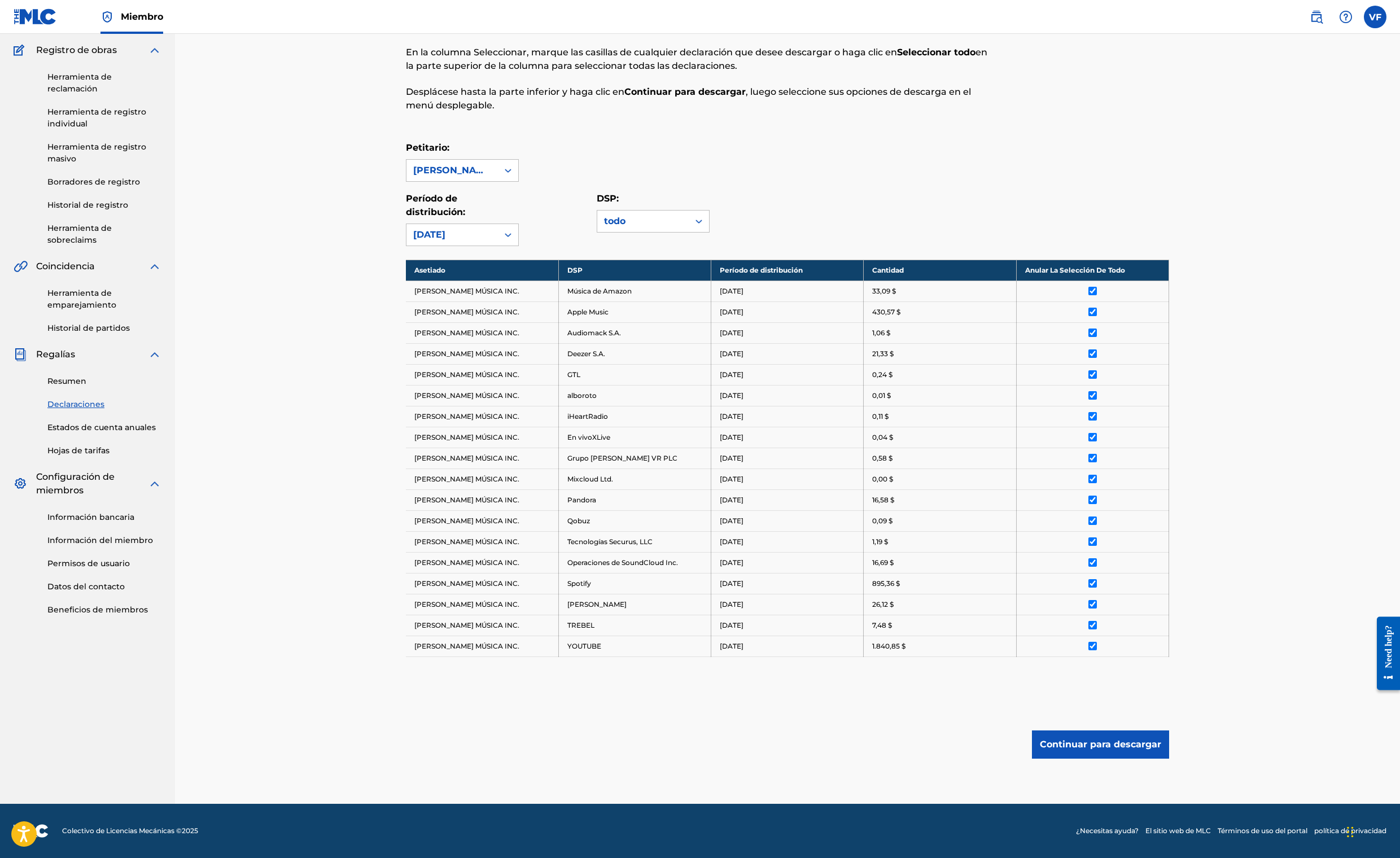
scroll to position [244, 0]
click at [161, 434] on link "Estados de cuenta anuales" at bounding box center [104, 428] width 114 height 12
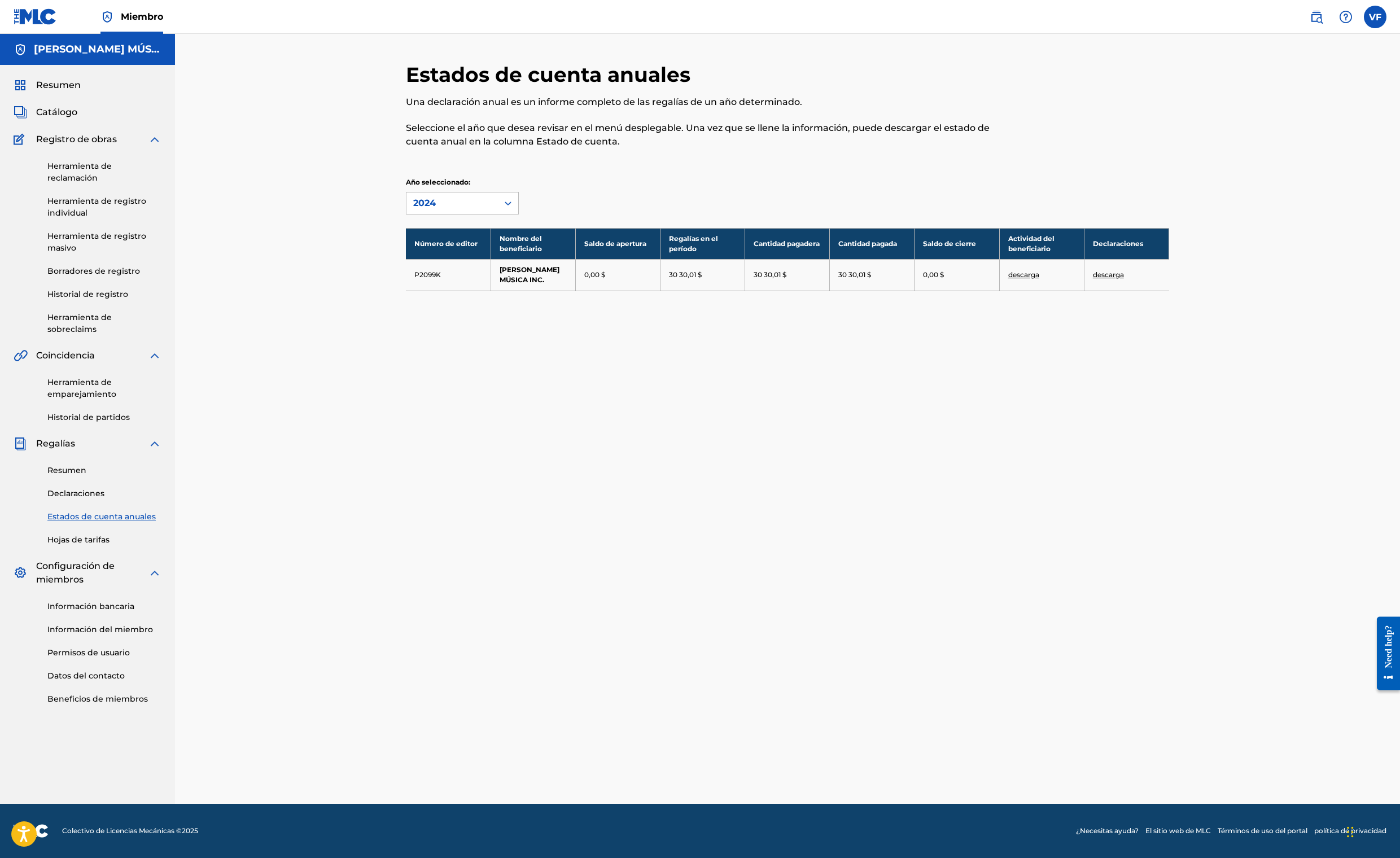
click at [1124, 279] on link "descarga" at bounding box center [1108, 275] width 31 height 8
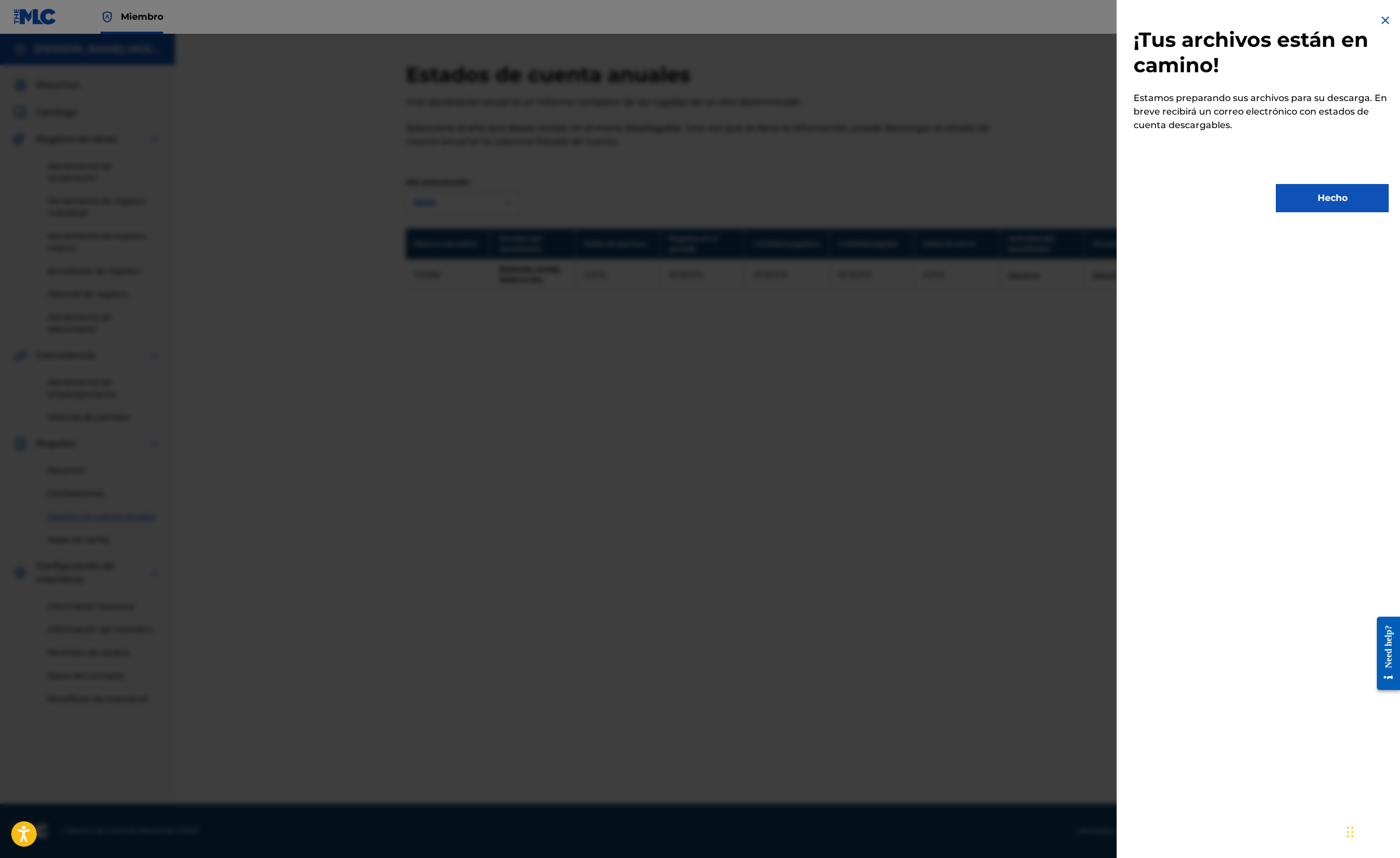
click at [1285, 212] on button "Hecho" at bounding box center [1333, 198] width 113 height 28
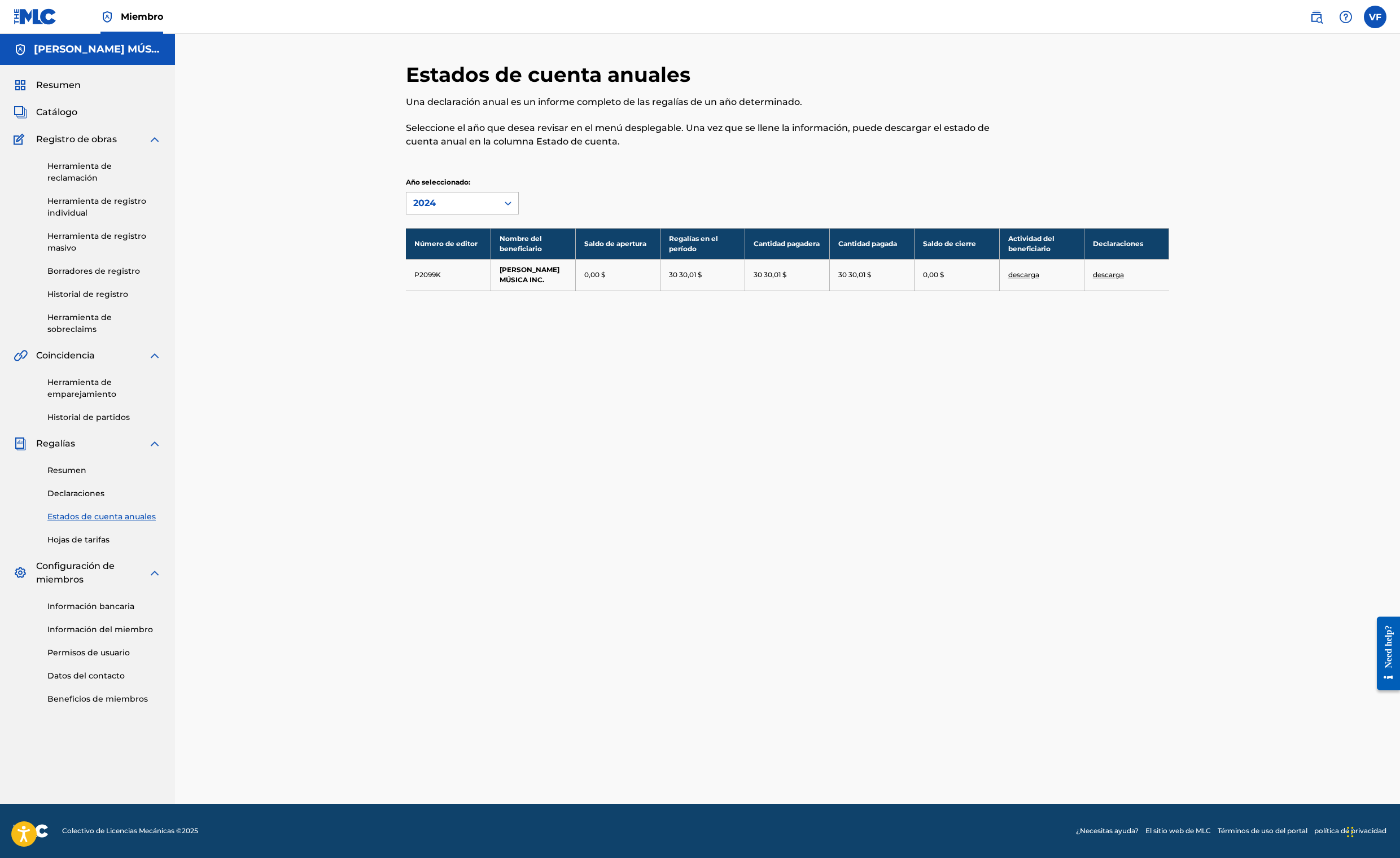
scroll to position [86, 0]
click at [144, 500] on link "Declaraciones" at bounding box center [104, 493] width 114 height 12
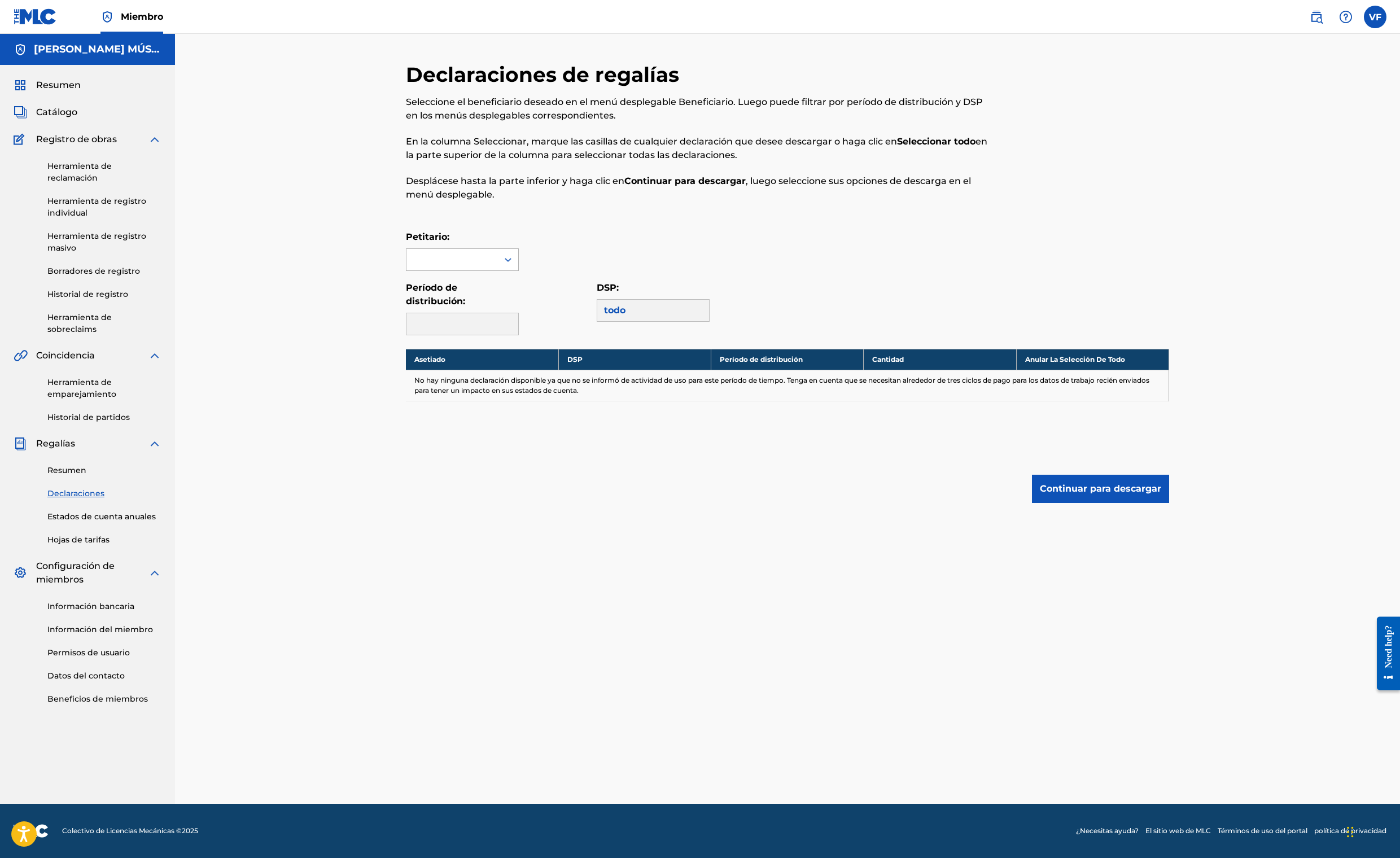
click at [518, 270] on div at bounding box center [508, 260] width 21 height 21
click at [452, 313] on div "[PERSON_NAME] MÚSICA INC." at bounding box center [462, 292] width 112 height 42
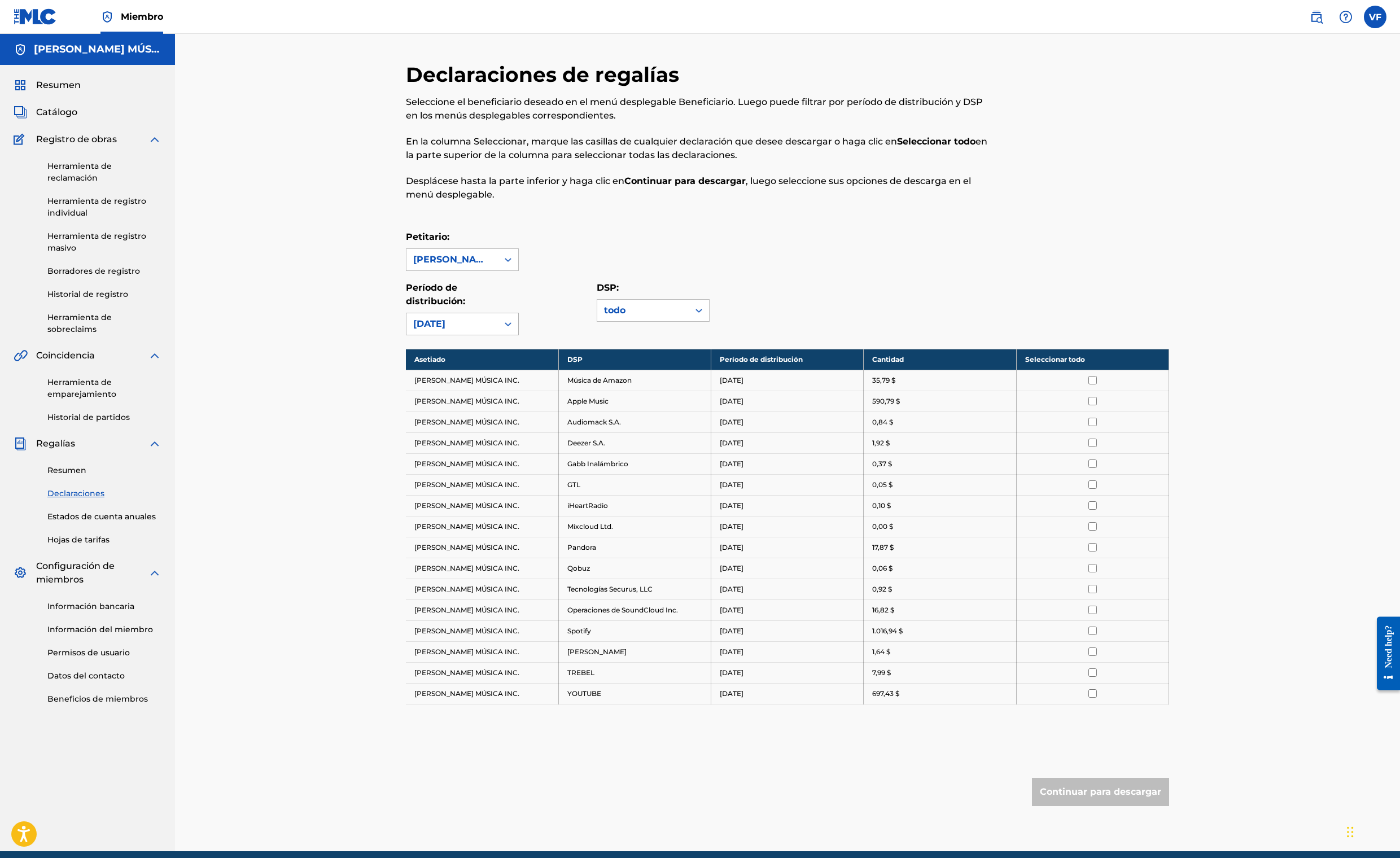
click at [514, 330] on icon at bounding box center [508, 324] width 11 height 11
click at [417, 448] on div "[DATE]" at bounding box center [462, 434] width 112 height 28
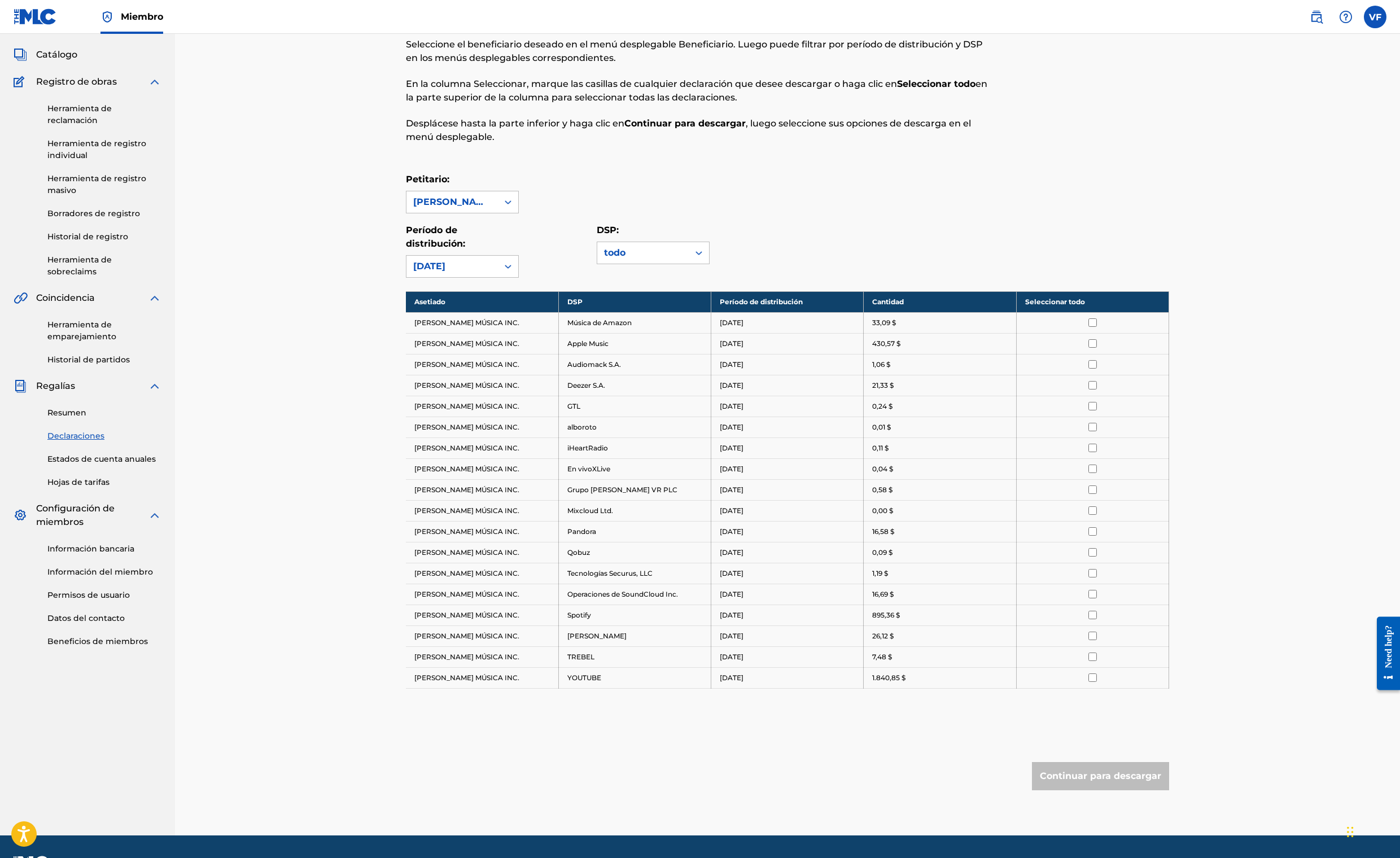
scroll to position [78, 0]
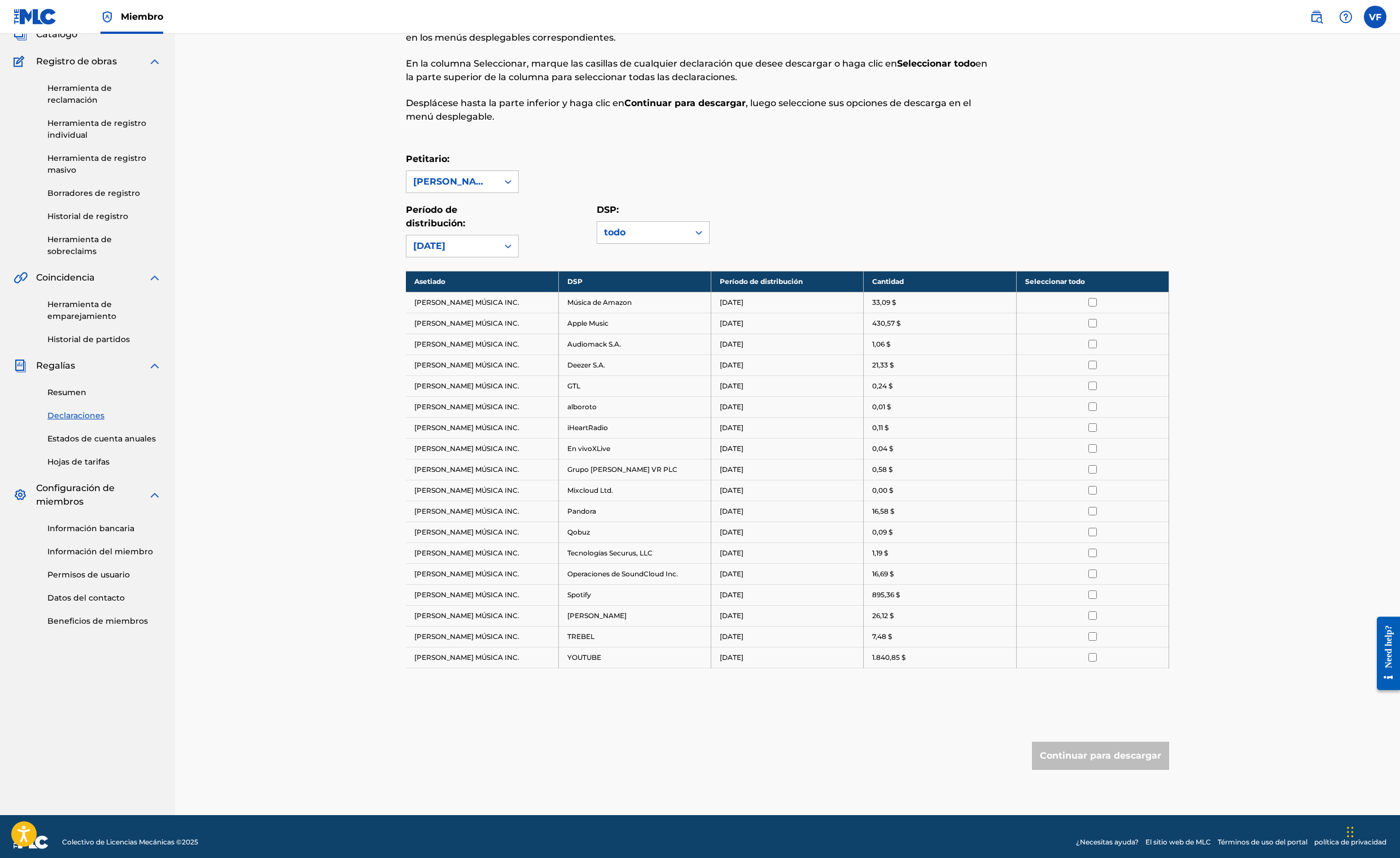
click at [127, 399] on link "Resumen" at bounding box center [104, 392] width 114 height 12
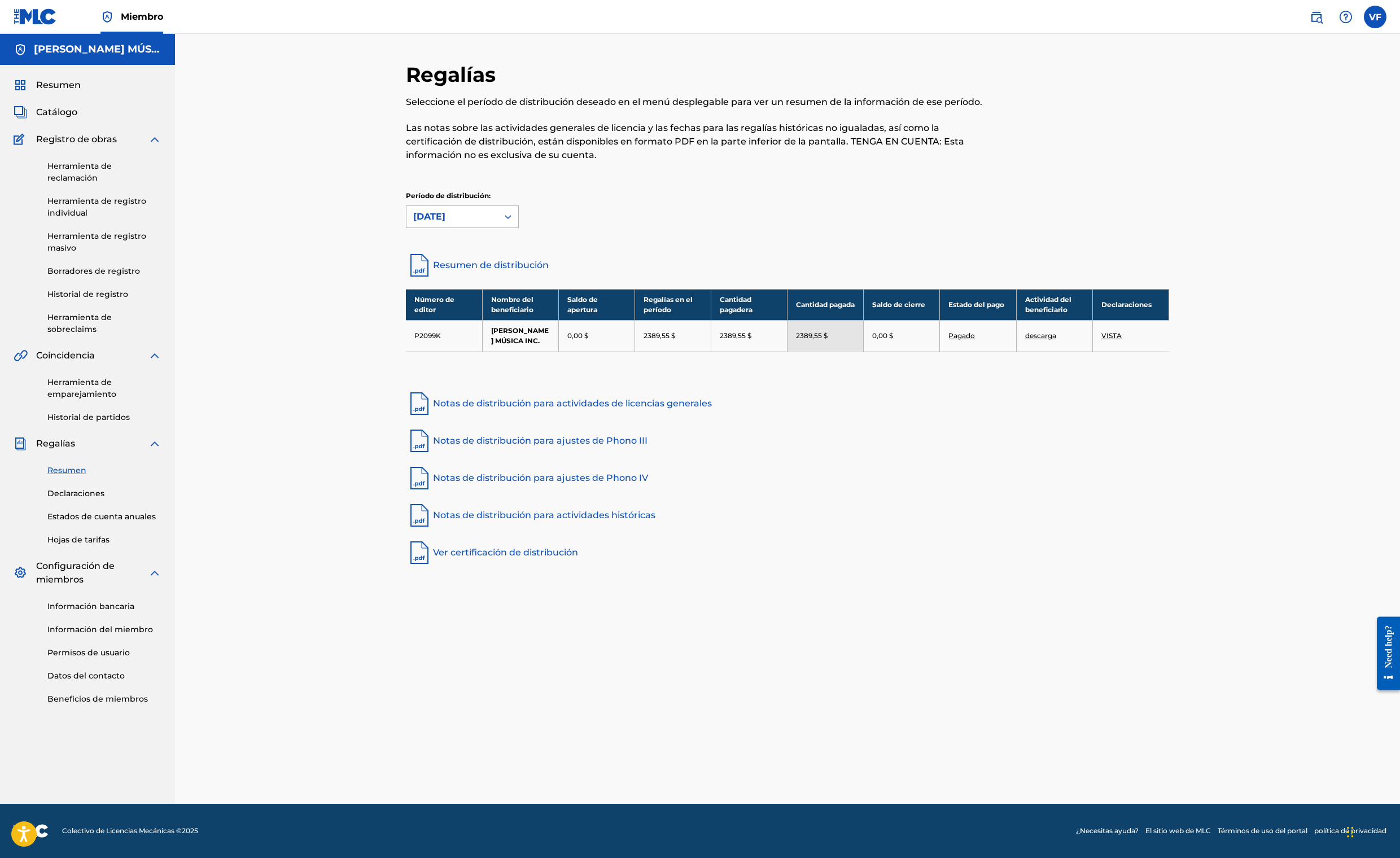
click at [514, 222] on icon at bounding box center [508, 217] width 11 height 11
click at [413, 341] on div "[DATE]" at bounding box center [462, 327] width 112 height 28
click at [514, 222] on icon at bounding box center [508, 217] width 11 height 11
click at [413, 305] on div "[DATE]" at bounding box center [462, 291] width 112 height 28
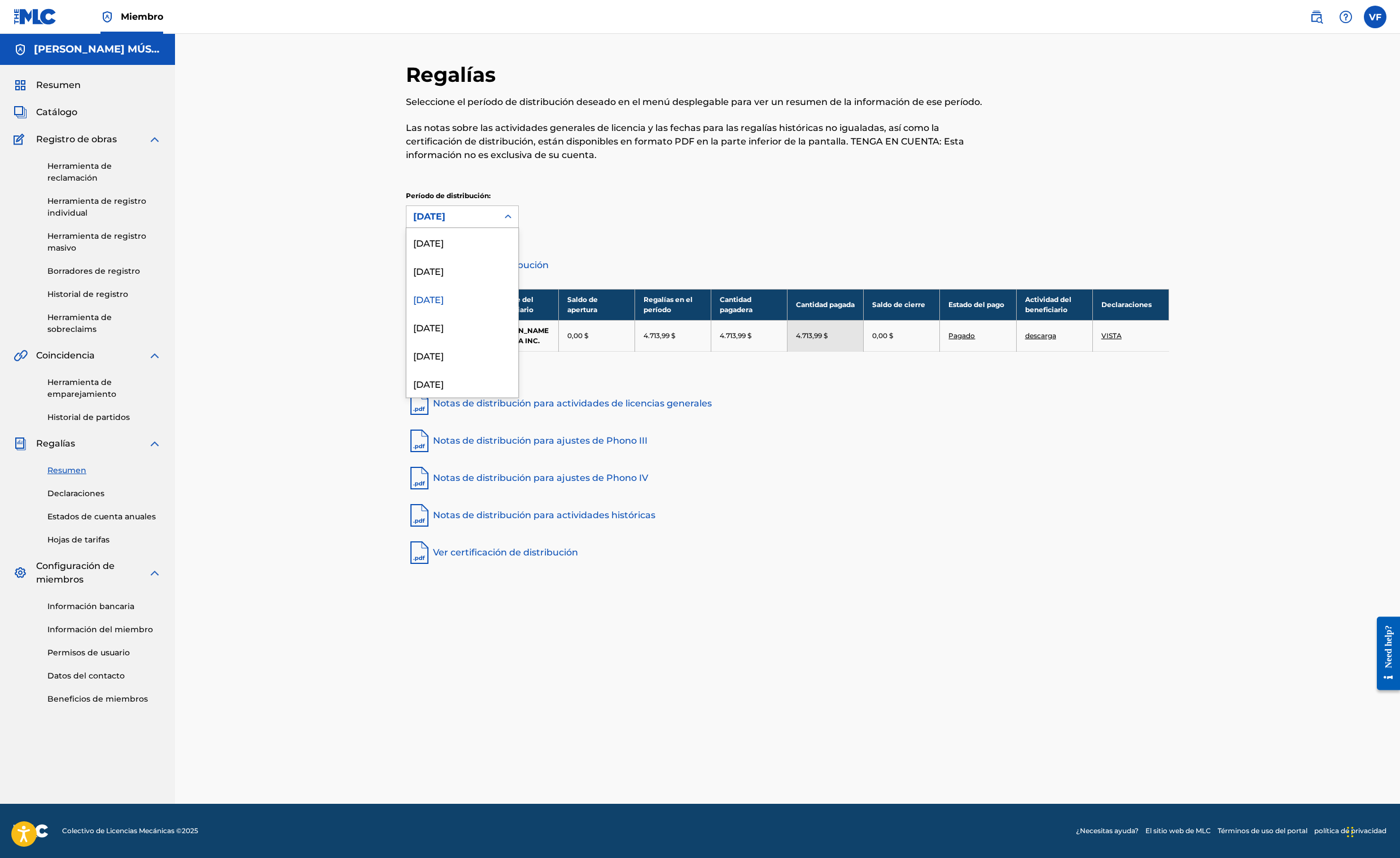
click at [514, 222] on icon at bounding box center [508, 217] width 11 height 11
click at [437, 285] on div "[DATE]" at bounding box center [462, 270] width 112 height 28
click at [514, 222] on icon at bounding box center [508, 217] width 11 height 11
click at [410, 341] on div "[DATE]" at bounding box center [462, 327] width 112 height 28
click at [514, 222] on icon at bounding box center [508, 217] width 11 height 11
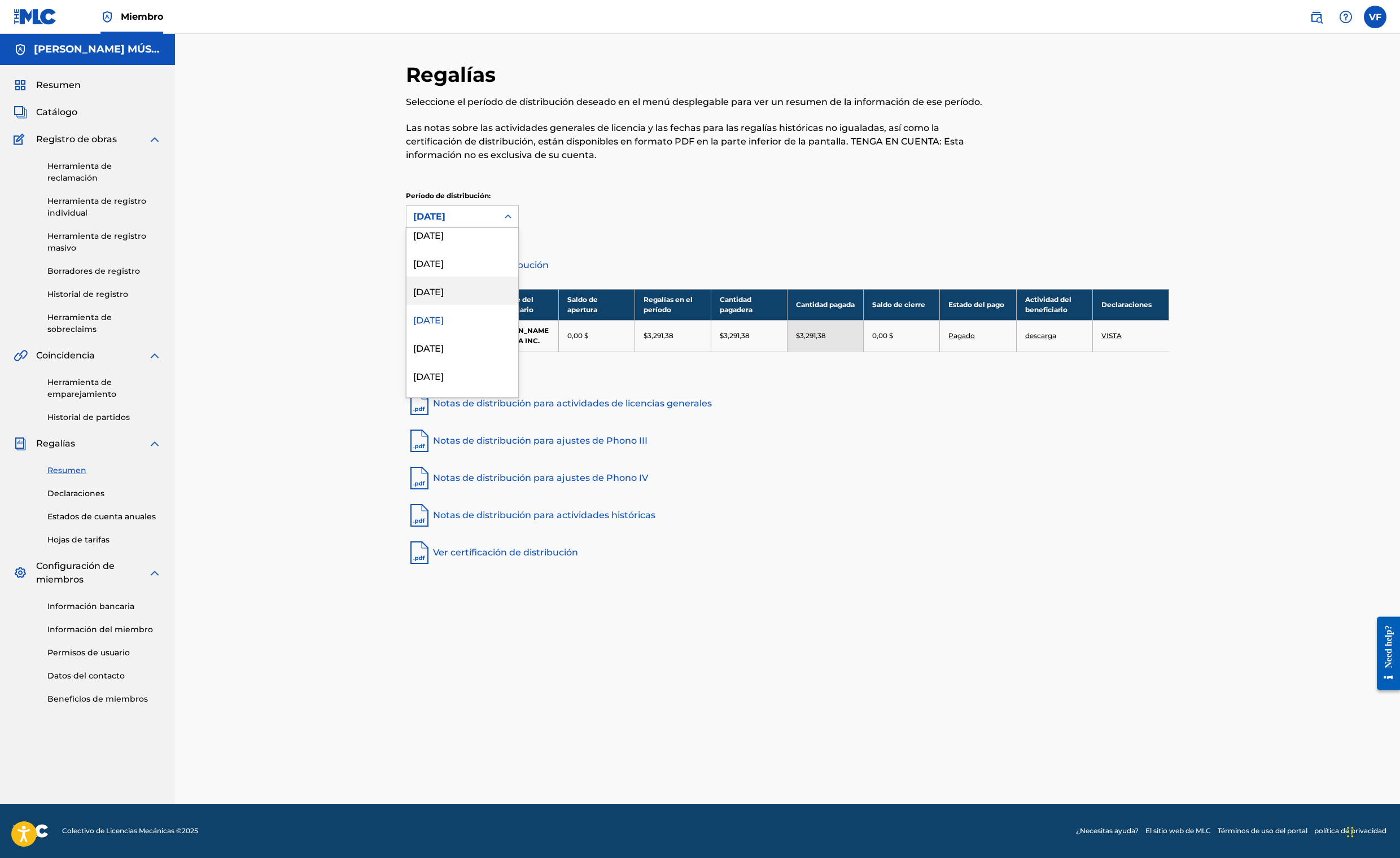
click at [406, 305] on div "[DATE]" at bounding box center [462, 291] width 112 height 28
click at [514, 222] on icon at bounding box center [508, 217] width 11 height 11
click at [427, 285] on div "[DATE]" at bounding box center [462, 270] width 112 height 28
